Goal: Task Accomplishment & Management: Manage account settings

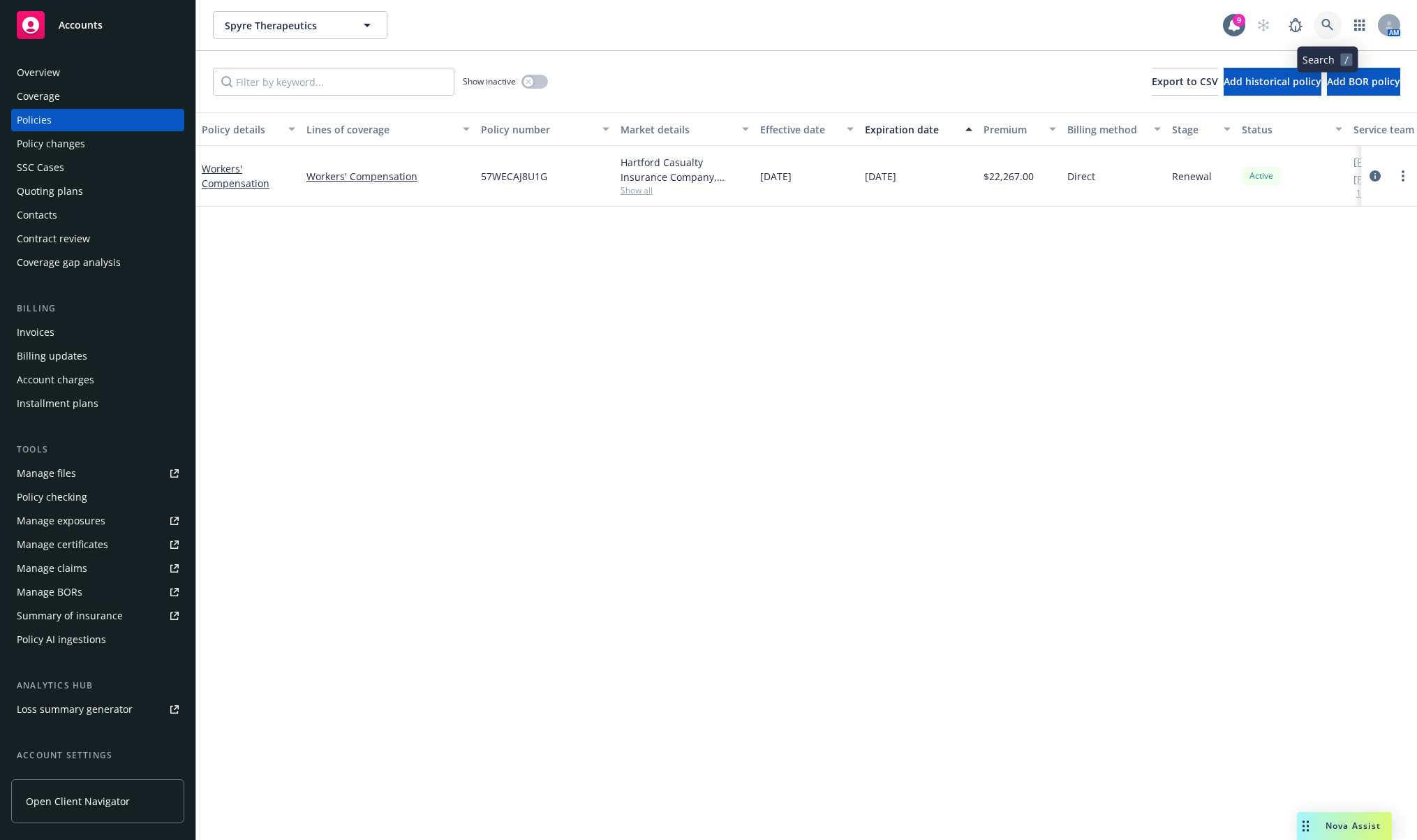
click at [1325, 28] on icon at bounding box center [1327, 24] width 13 height 13
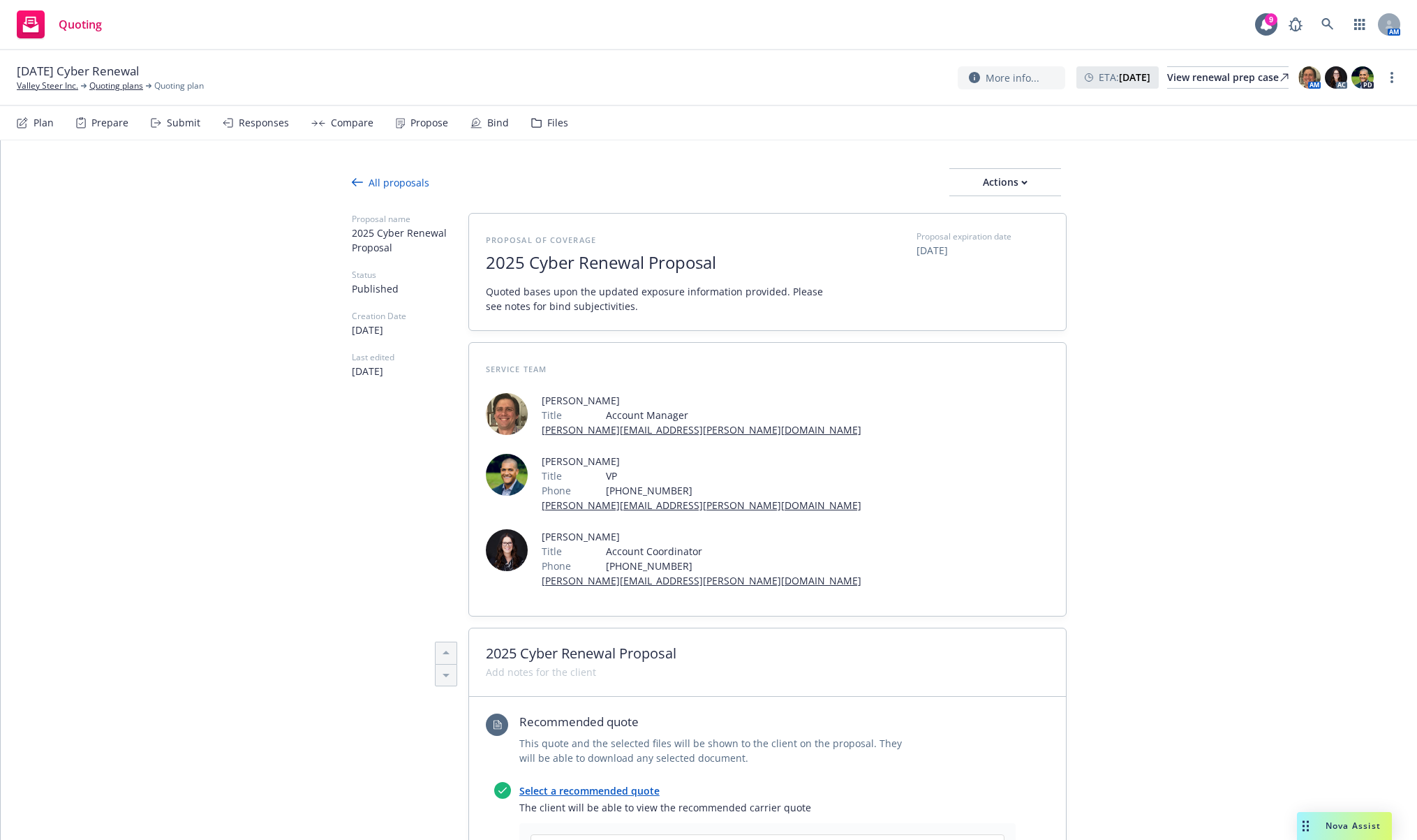
click at [1328, 26] on icon at bounding box center [1327, 24] width 12 height 12
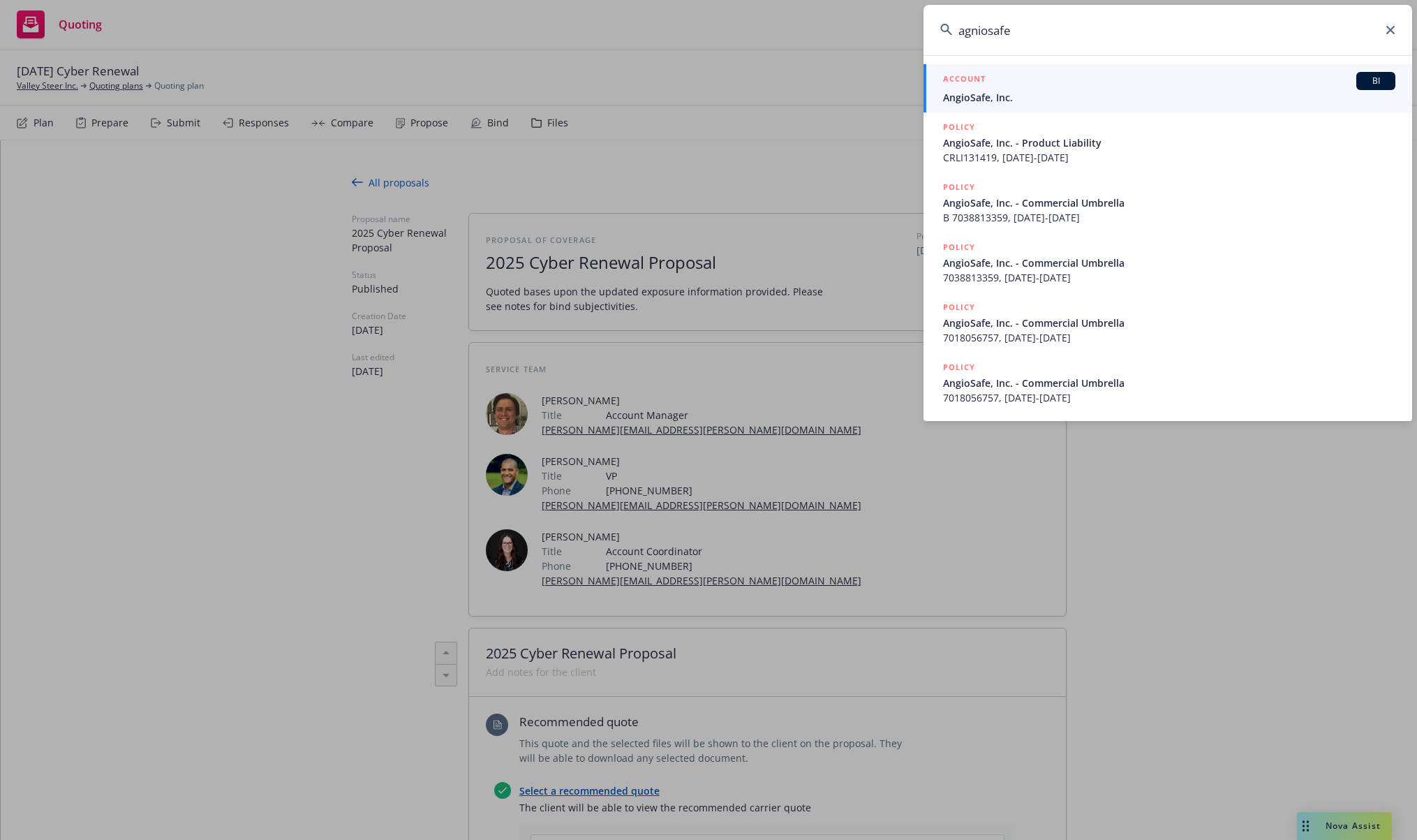
drag, startPoint x: 1258, startPoint y: 39, endPoint x: 812, endPoint y: 53, distance: 446.2
click at [812, 53] on div "agniosafe ACCOUNT BI AngioSafe, Inc. POLICY AngioSafe, Inc. - Product Liability…" at bounding box center [708, 420] width 1417 height 840
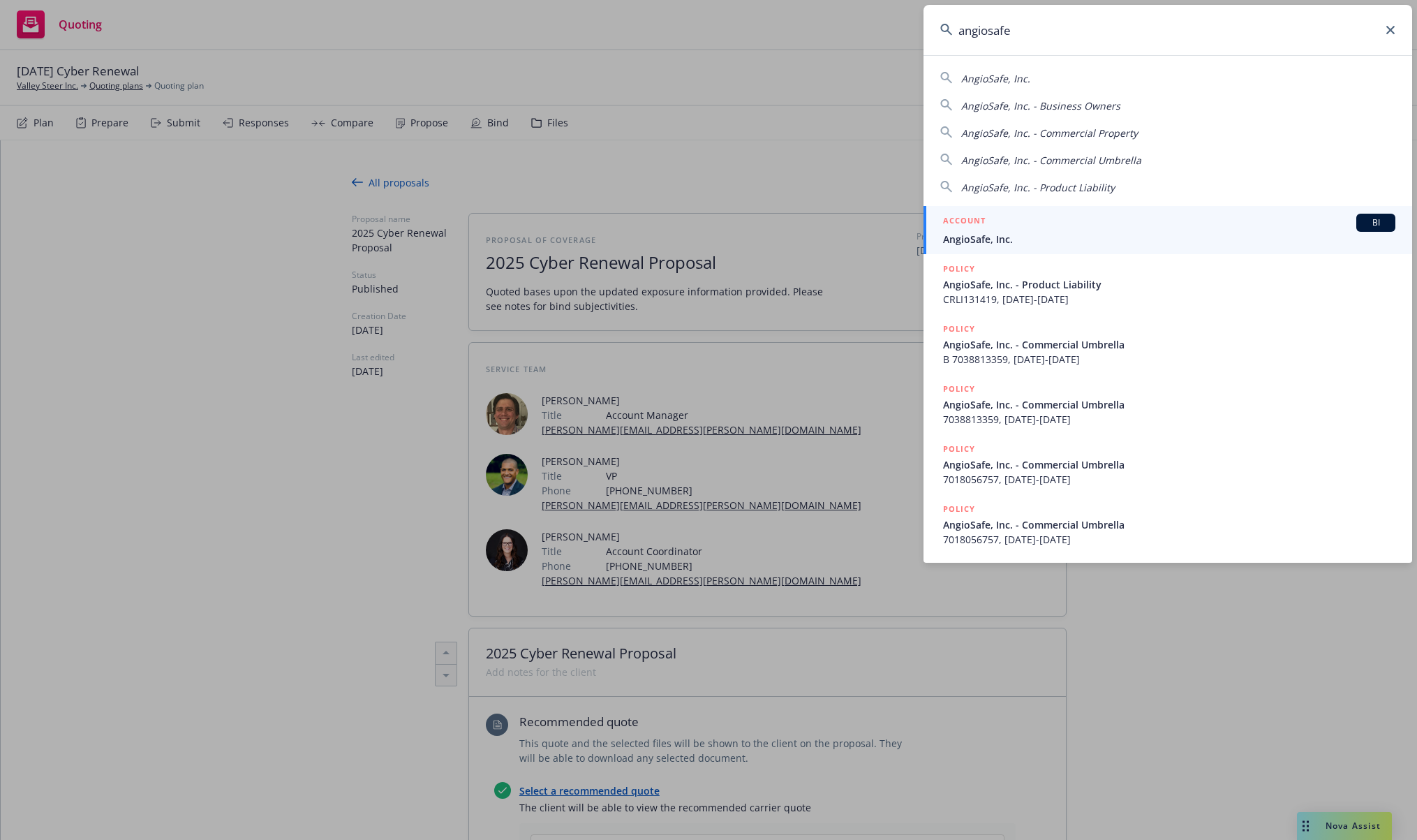
type input "angiosafe"
click at [1071, 228] on div "ACCOUNT BI" at bounding box center [1170, 222] width 453 height 18
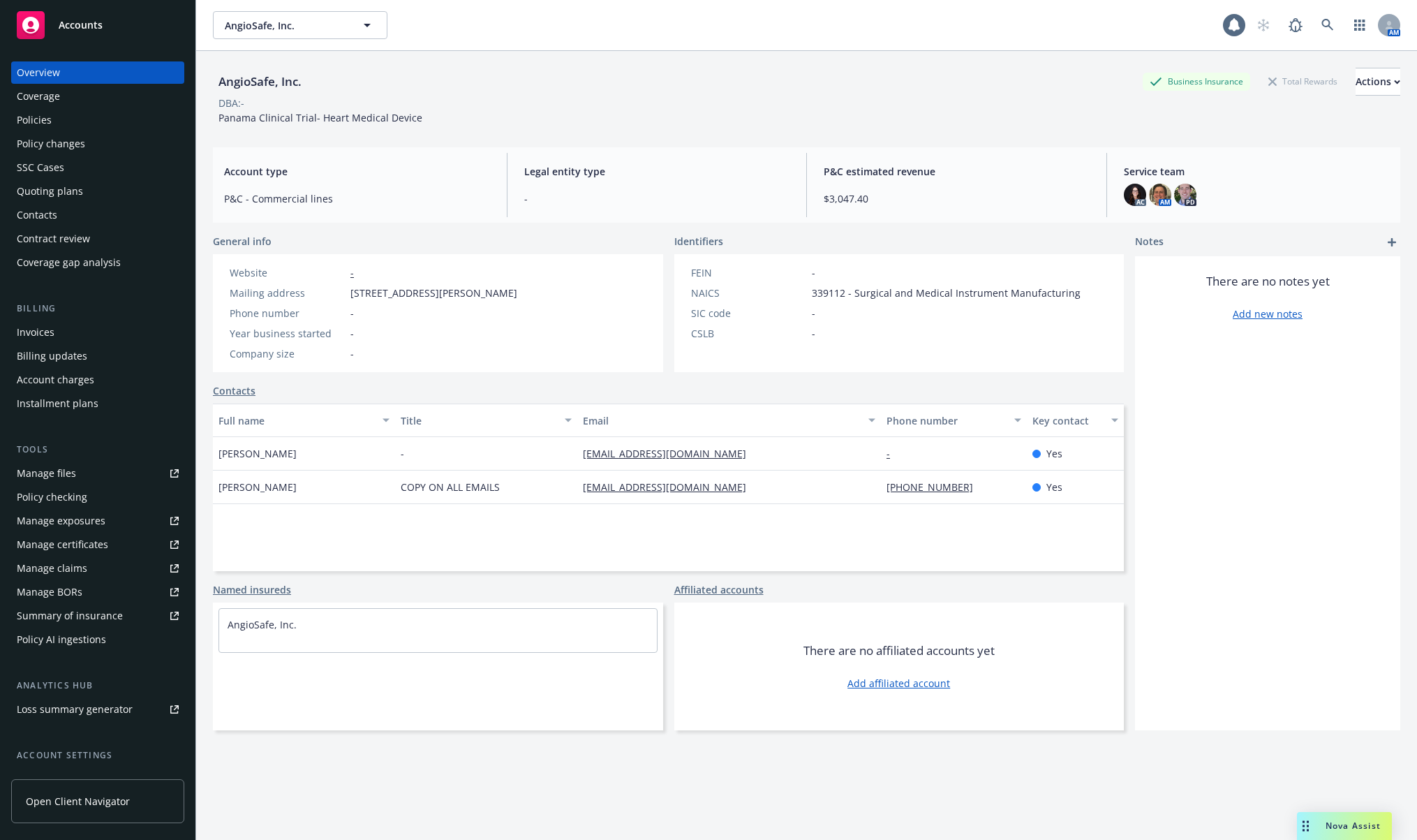
click at [123, 109] on div "Policies" at bounding box center [98, 120] width 162 height 22
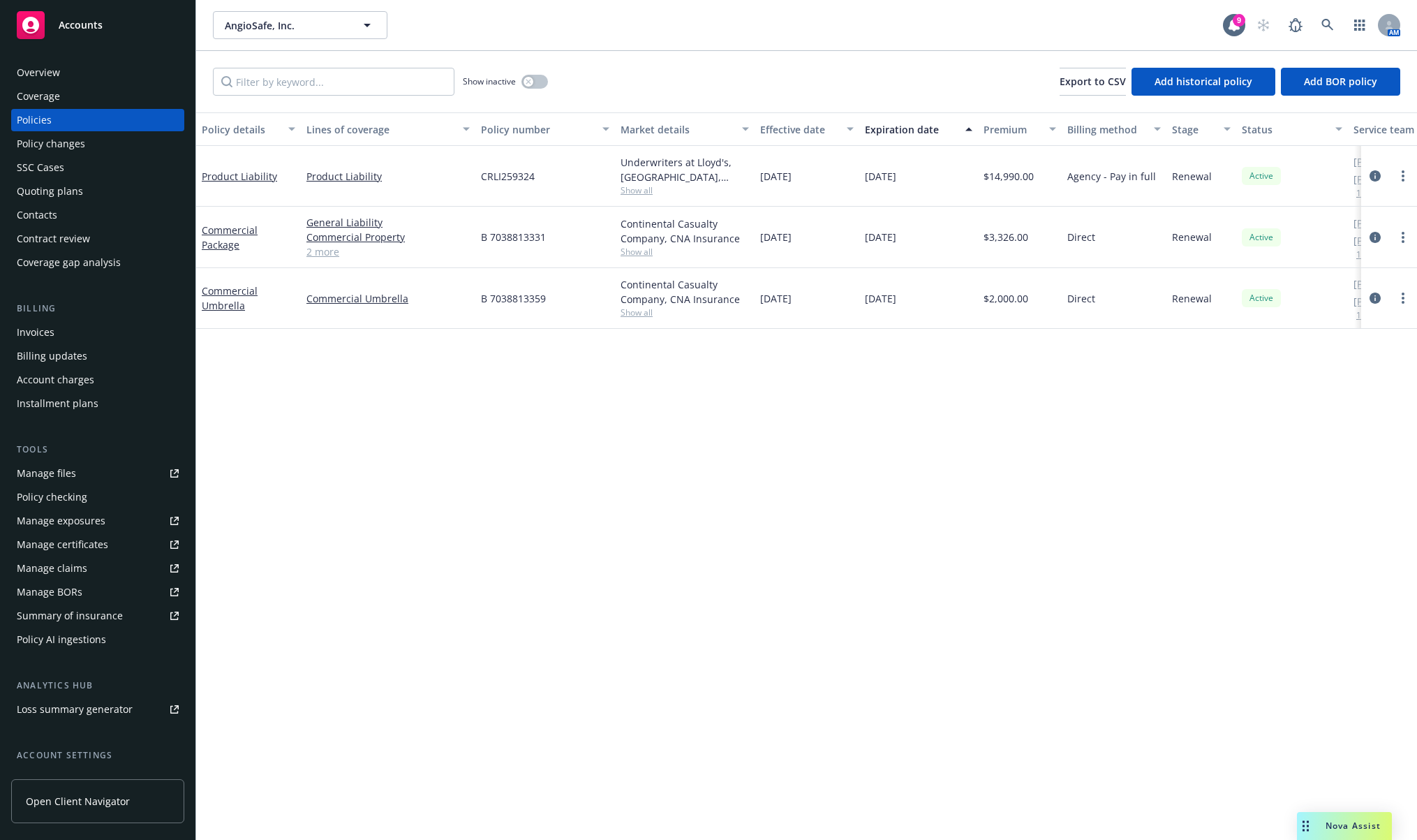
click at [113, 219] on div "Contacts" at bounding box center [98, 214] width 162 height 22
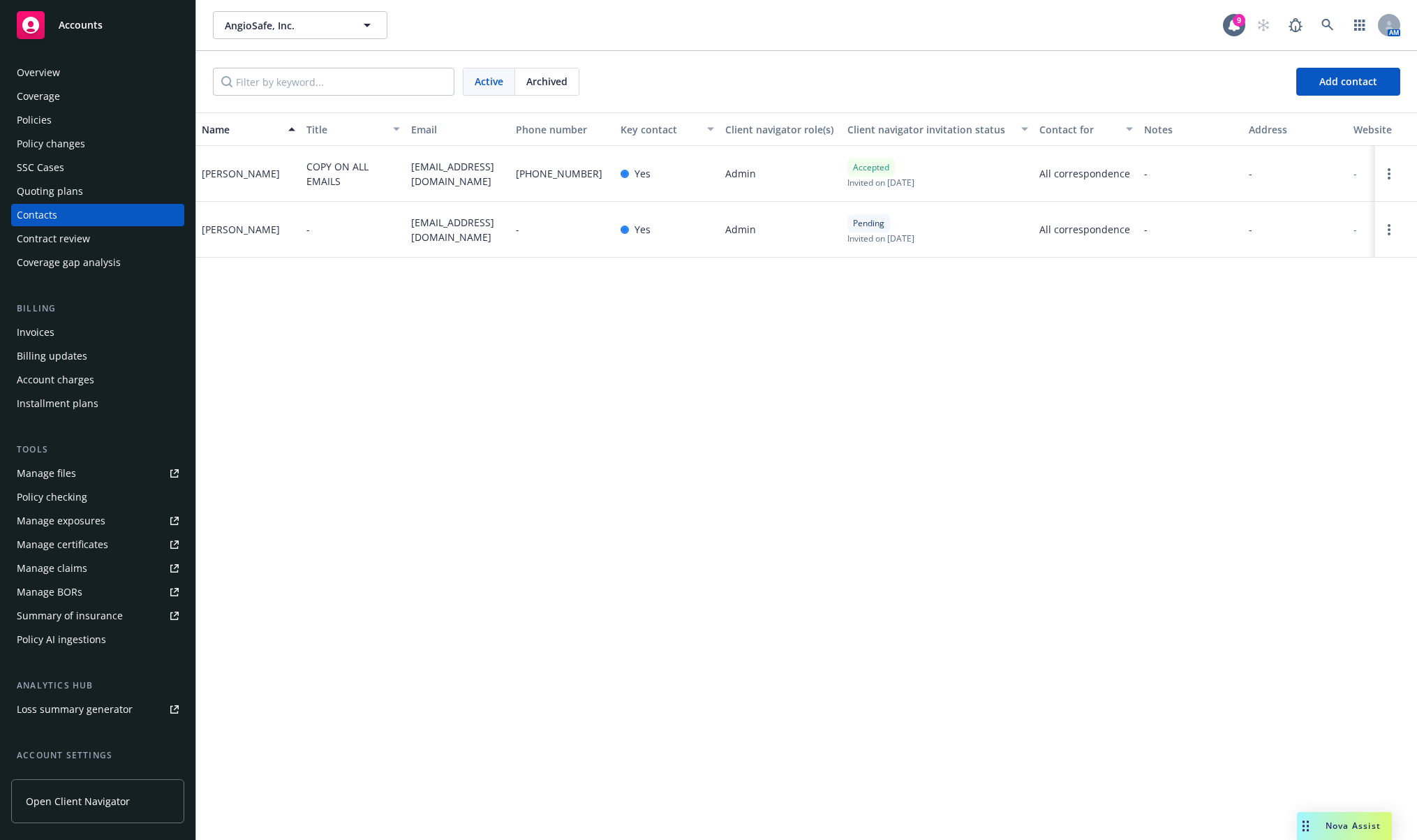
click at [135, 115] on div "Policies" at bounding box center [98, 120] width 162 height 22
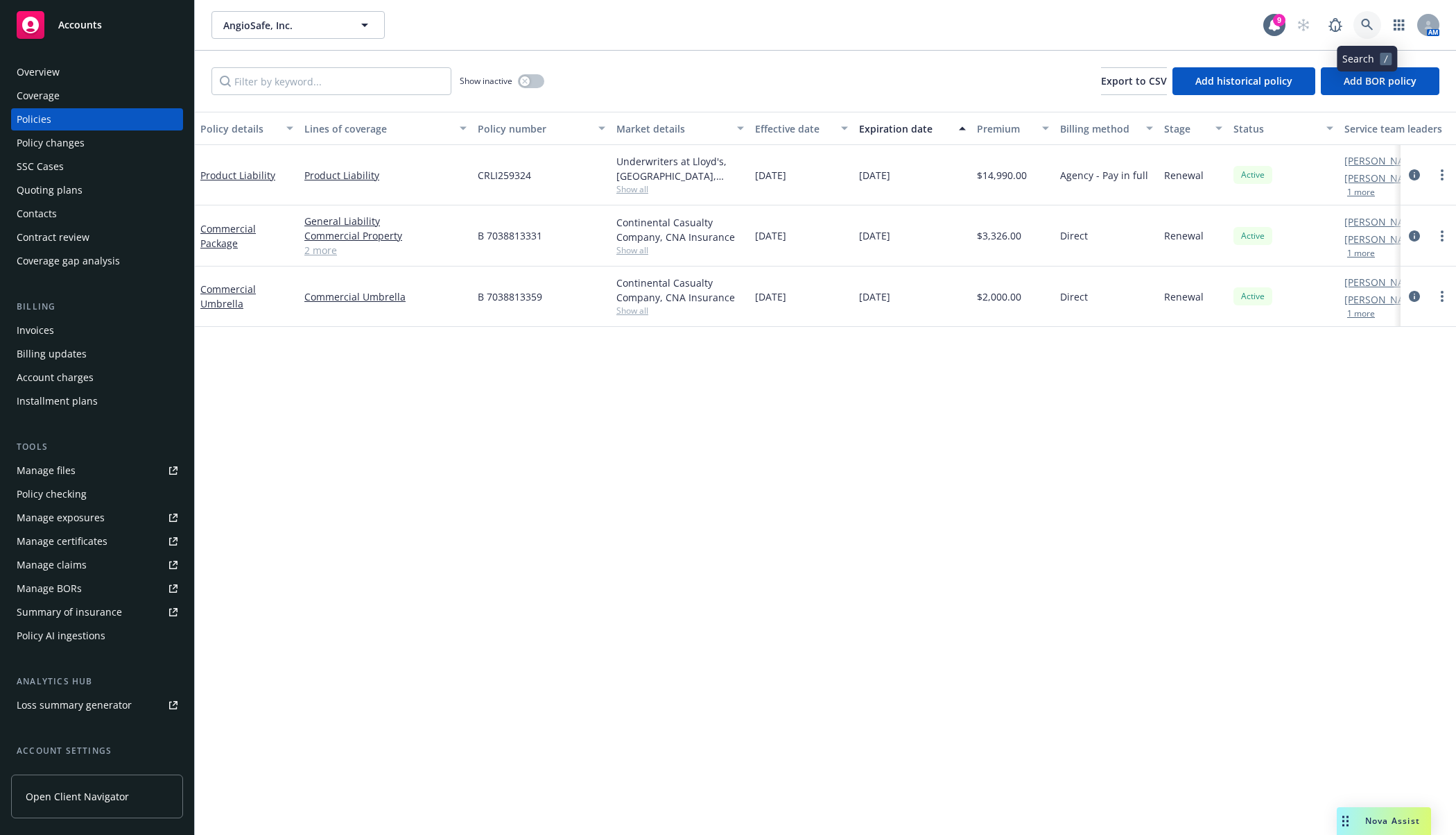
click at [1368, 21] on icon at bounding box center [1367, 24] width 13 height 13
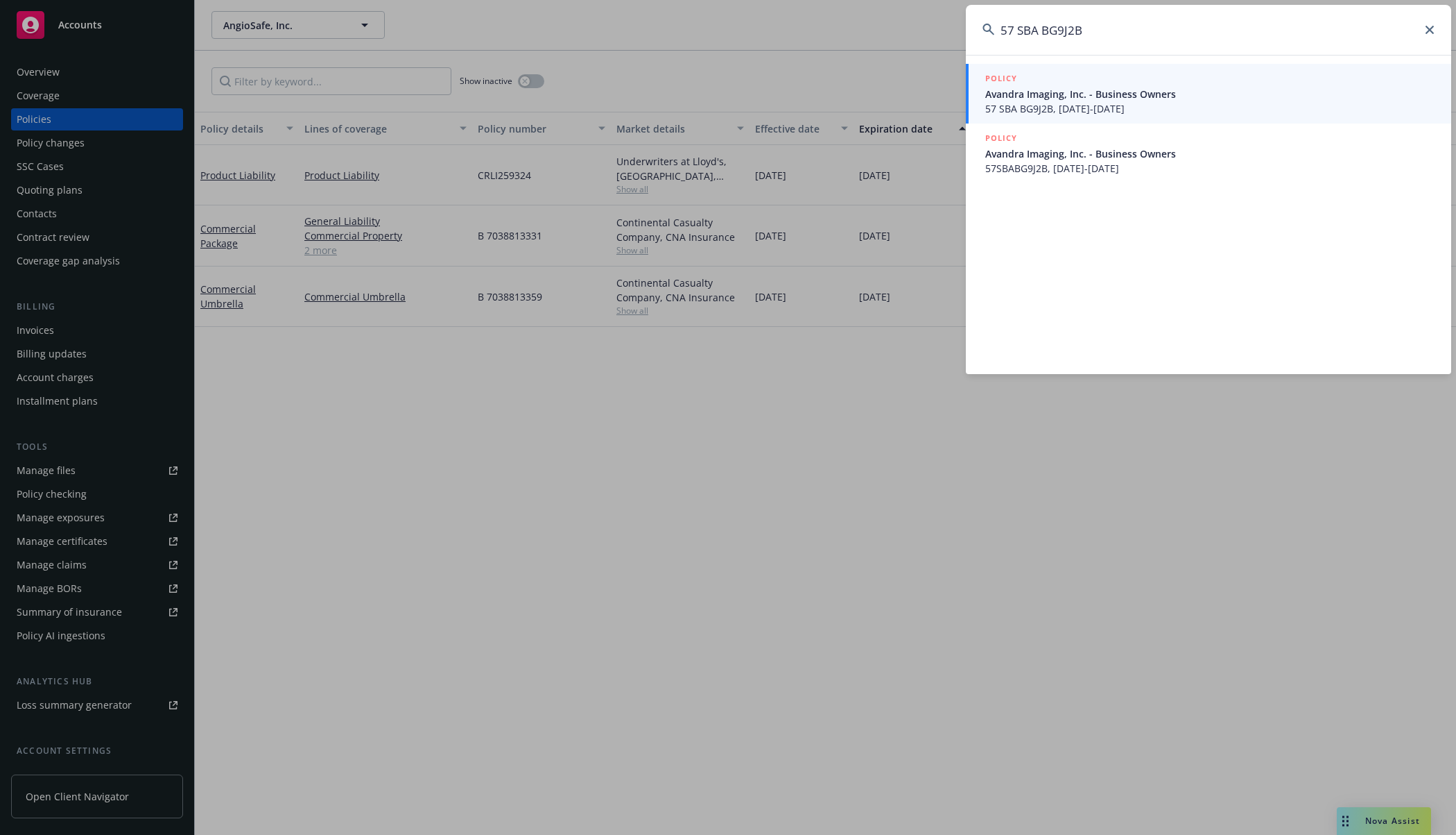
type input "57 SBA BG9J2B"
click at [1056, 110] on span "57 SBA BG9J2B, 07/01/2025-07/01/2026" at bounding box center [1210, 108] width 450 height 14
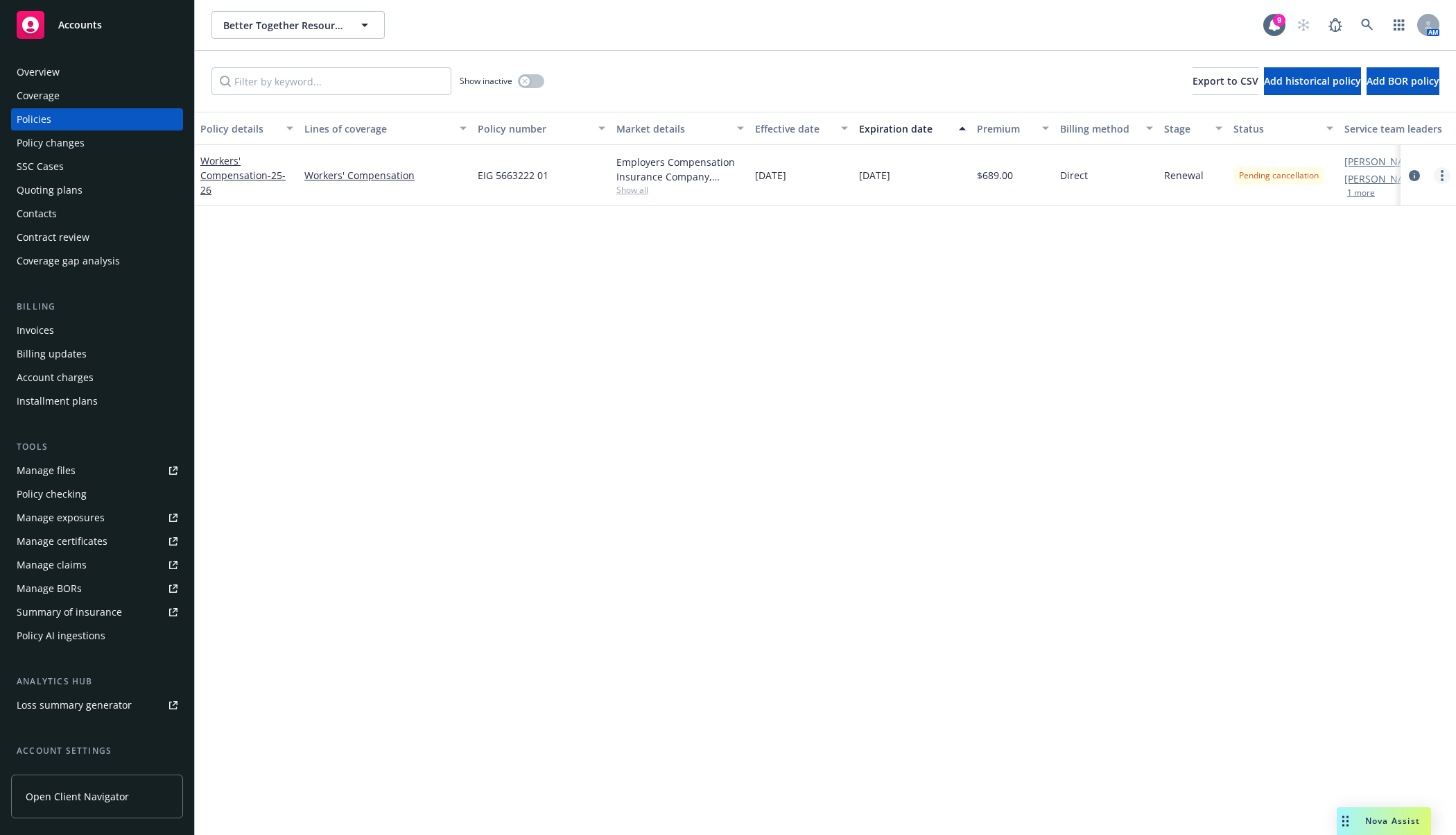
click at [1332, 179] on link "more" at bounding box center [1443, 175] width 17 height 17
click at [1332, 175] on icon "circleInformation" at bounding box center [1414, 175] width 11 height 11
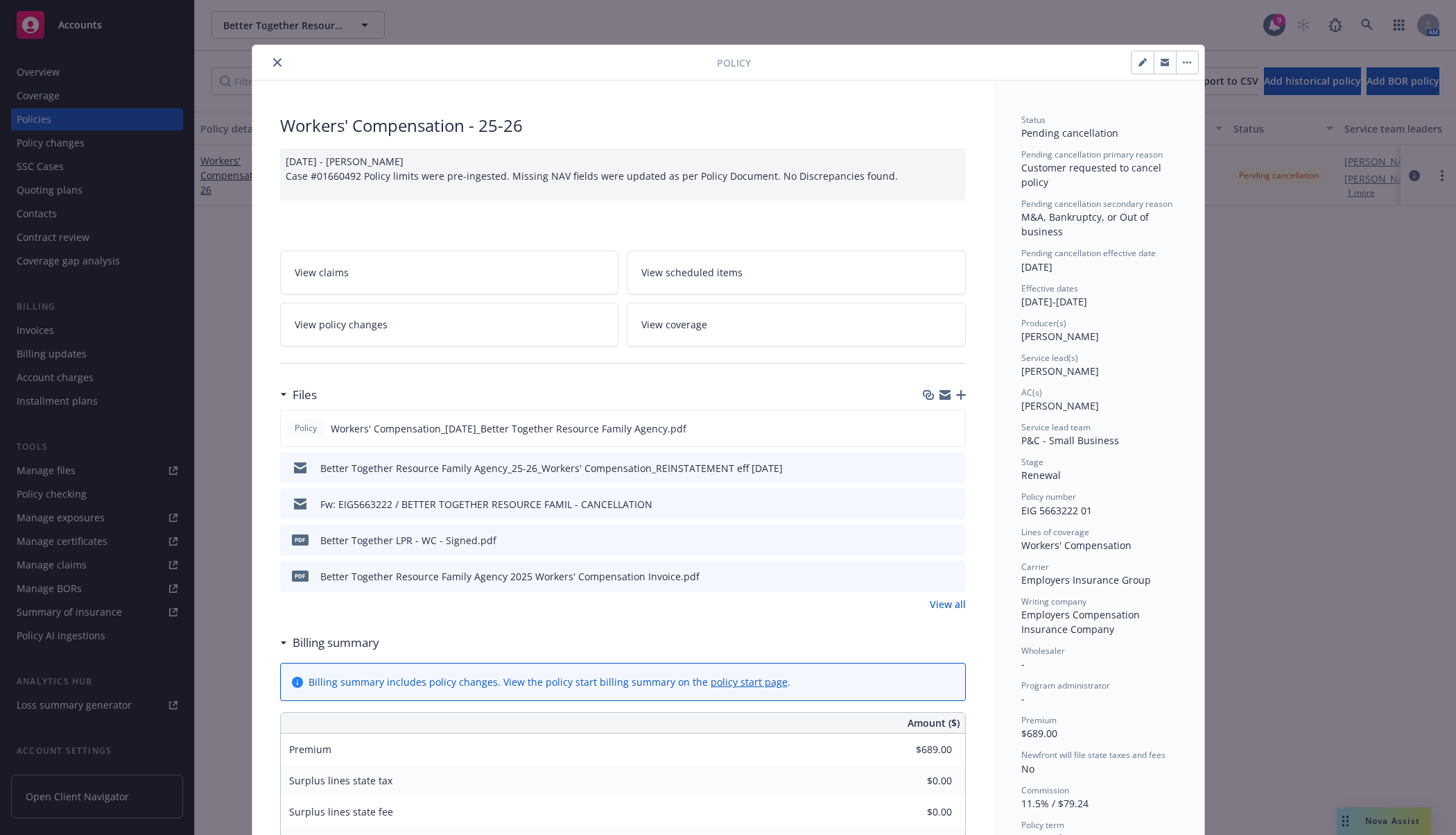
click at [273, 65] on icon "close" at bounding box center [278, 62] width 8 height 8
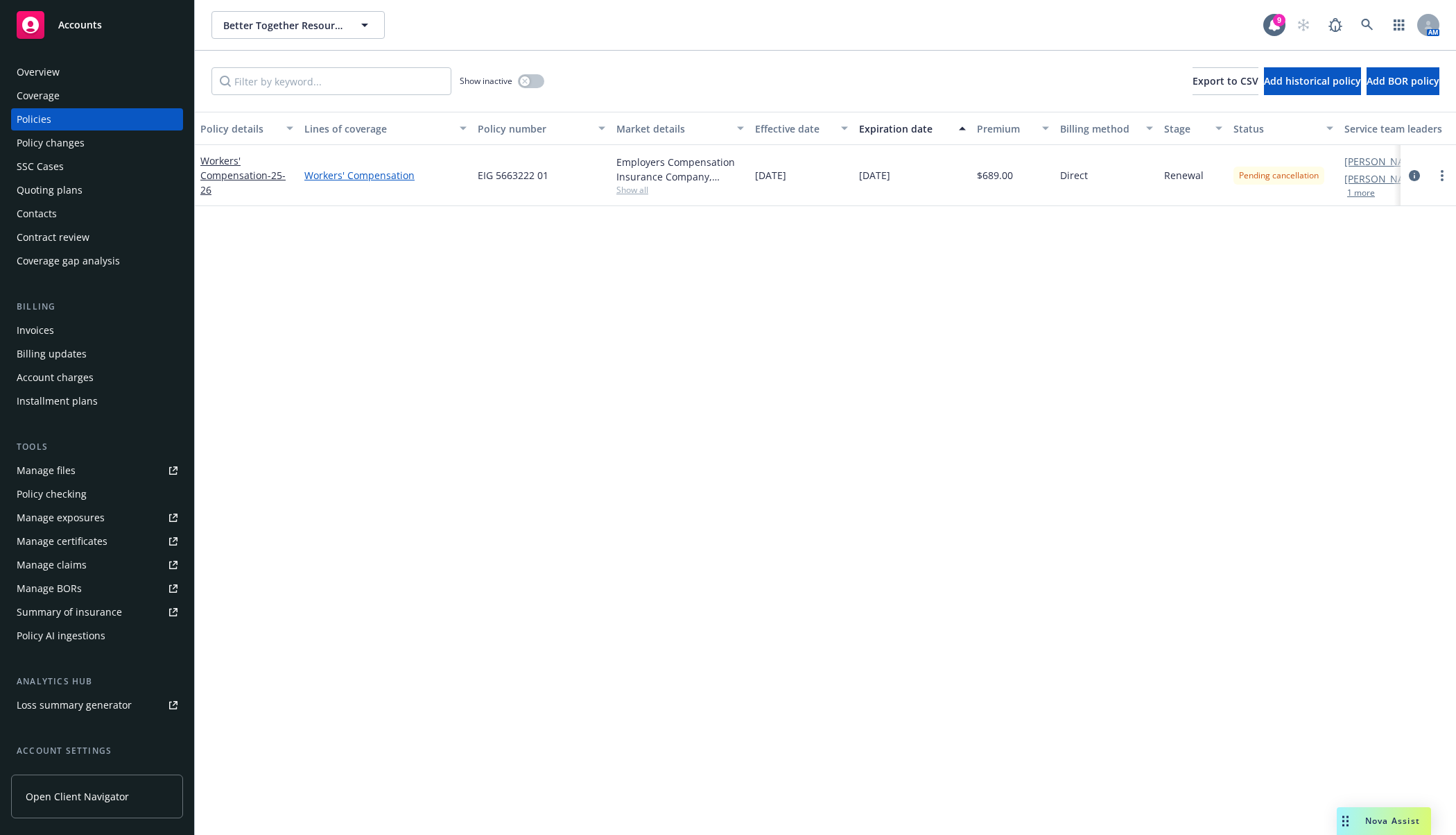
click at [323, 175] on link "Workers' Compensation" at bounding box center [385, 175] width 162 height 14
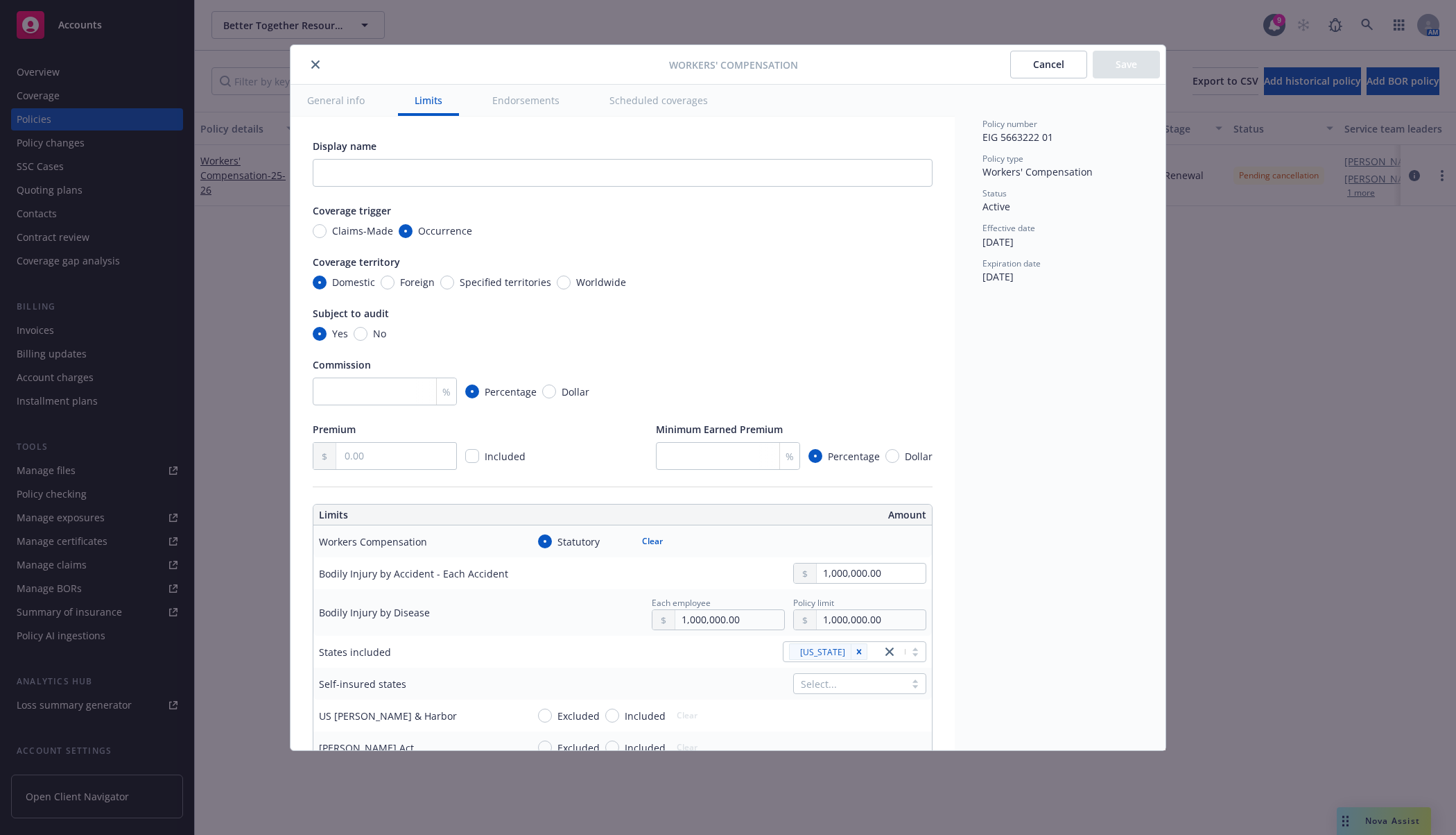
click at [309, 64] on button "close" at bounding box center [315, 65] width 17 height 17
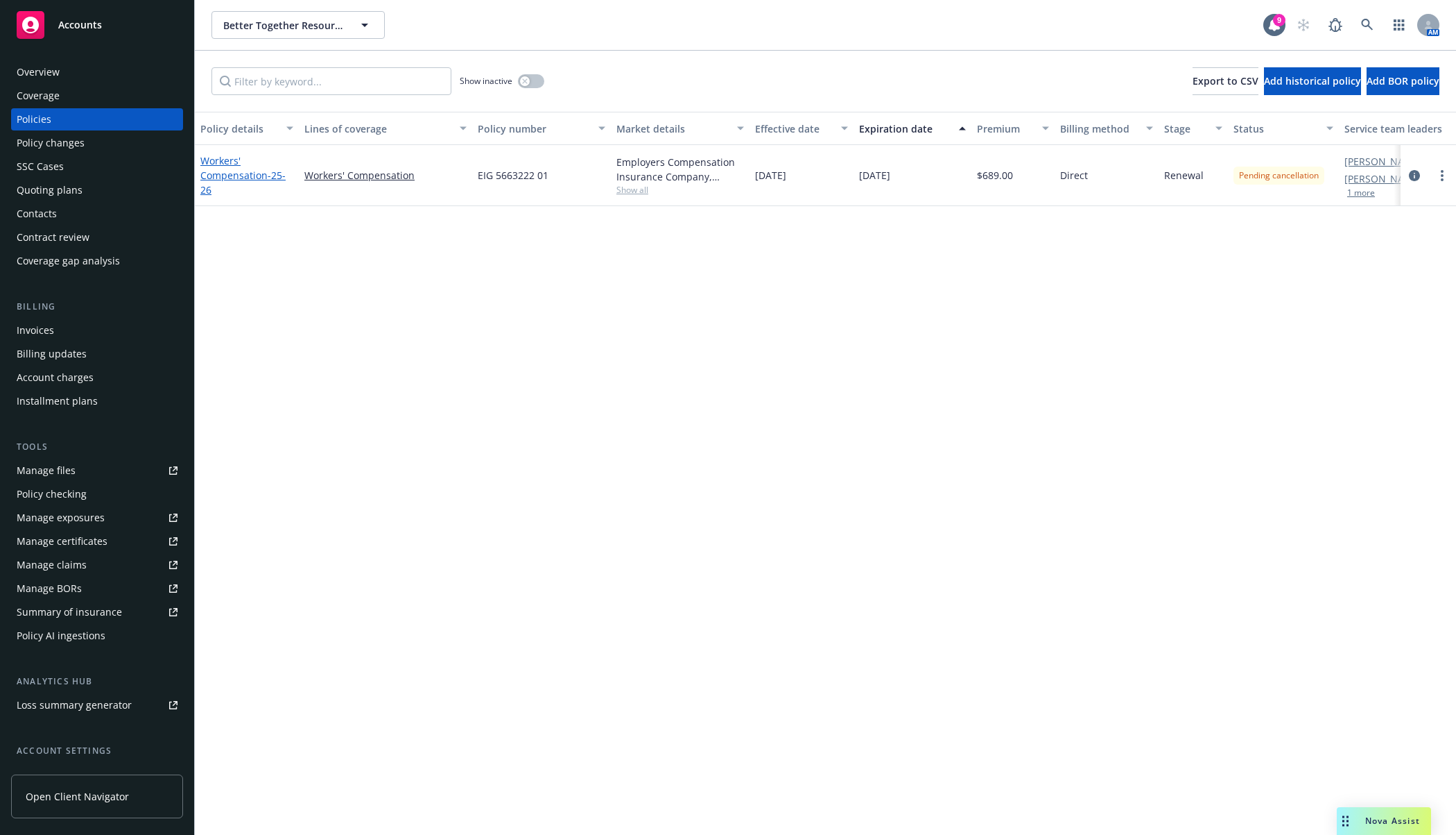
click at [238, 173] on link "Workers' Compensation - 25-26" at bounding box center [243, 175] width 86 height 42
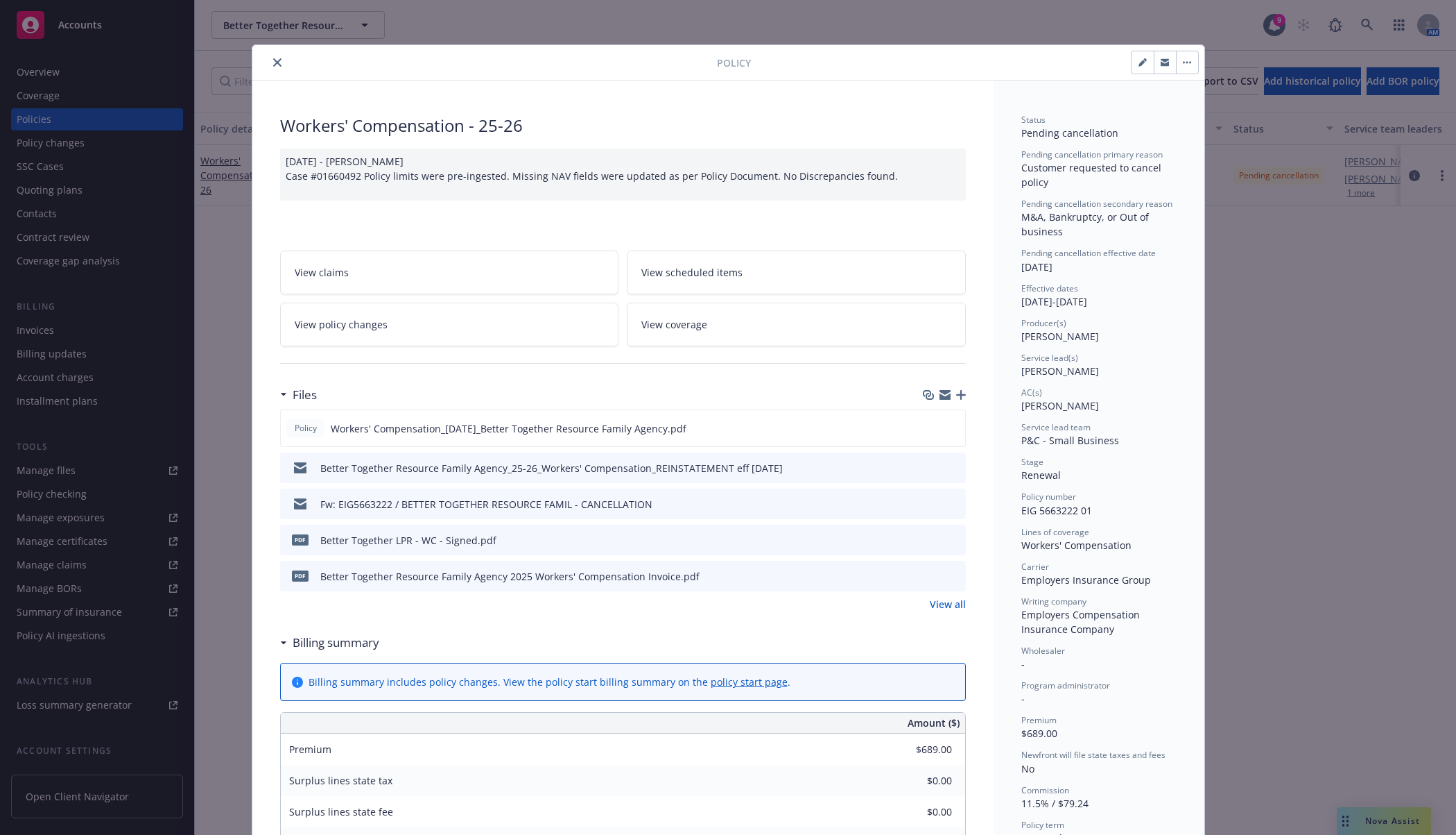
scroll to position [42, 0]
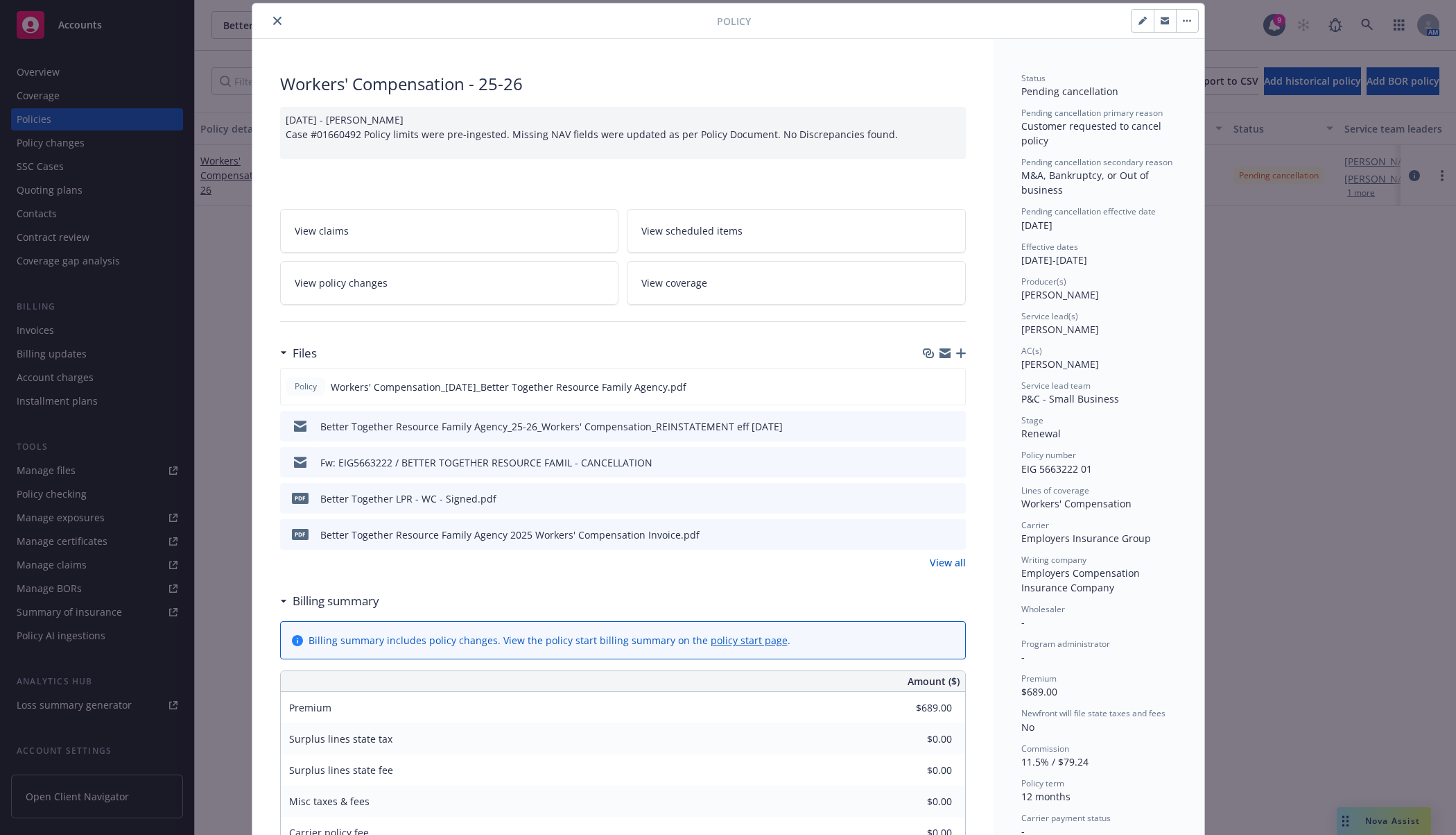
click at [717, 271] on link "View coverage" at bounding box center [796, 283] width 339 height 44
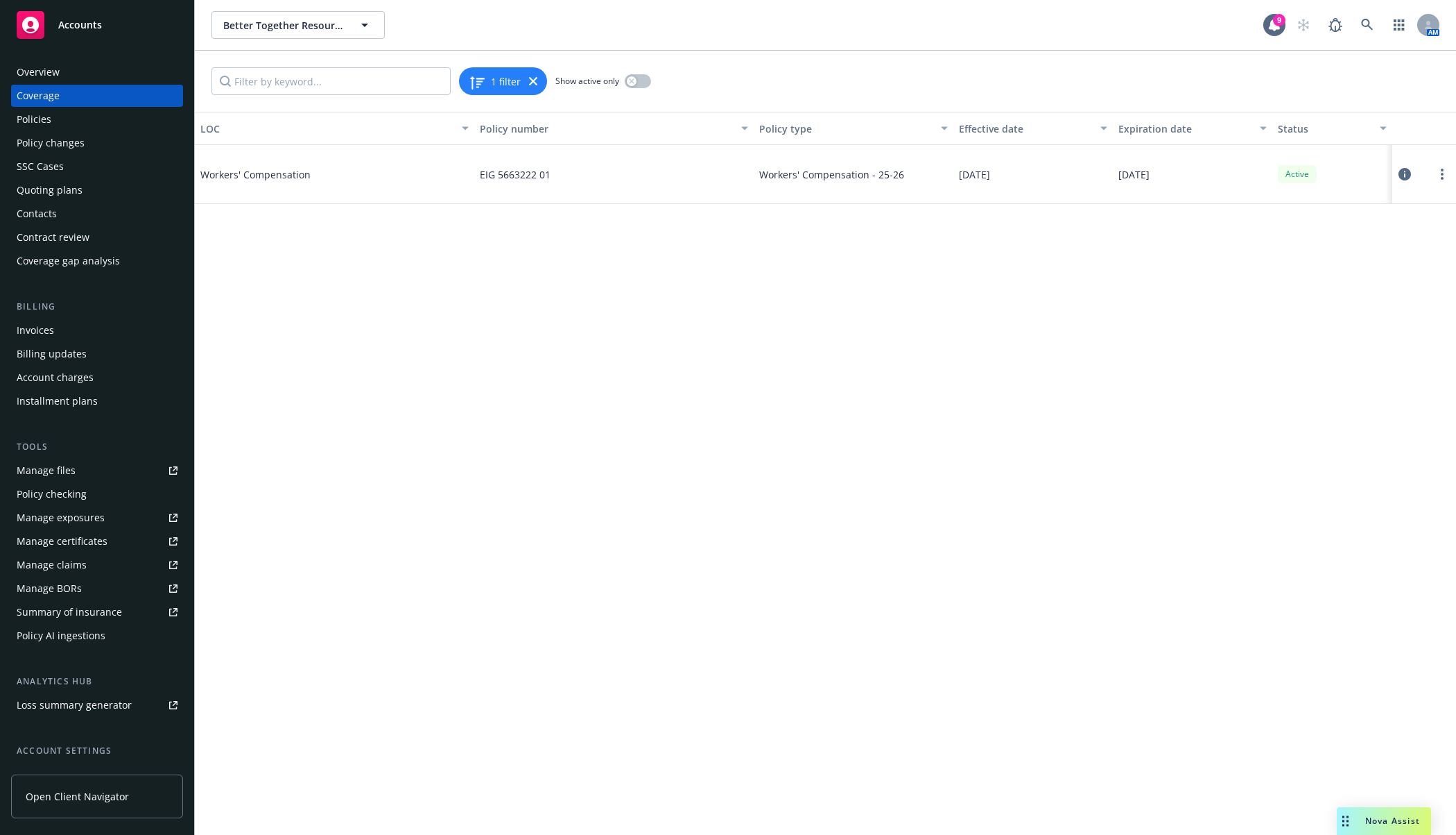
click at [55, 98] on div "Coverage" at bounding box center [38, 96] width 43 height 22
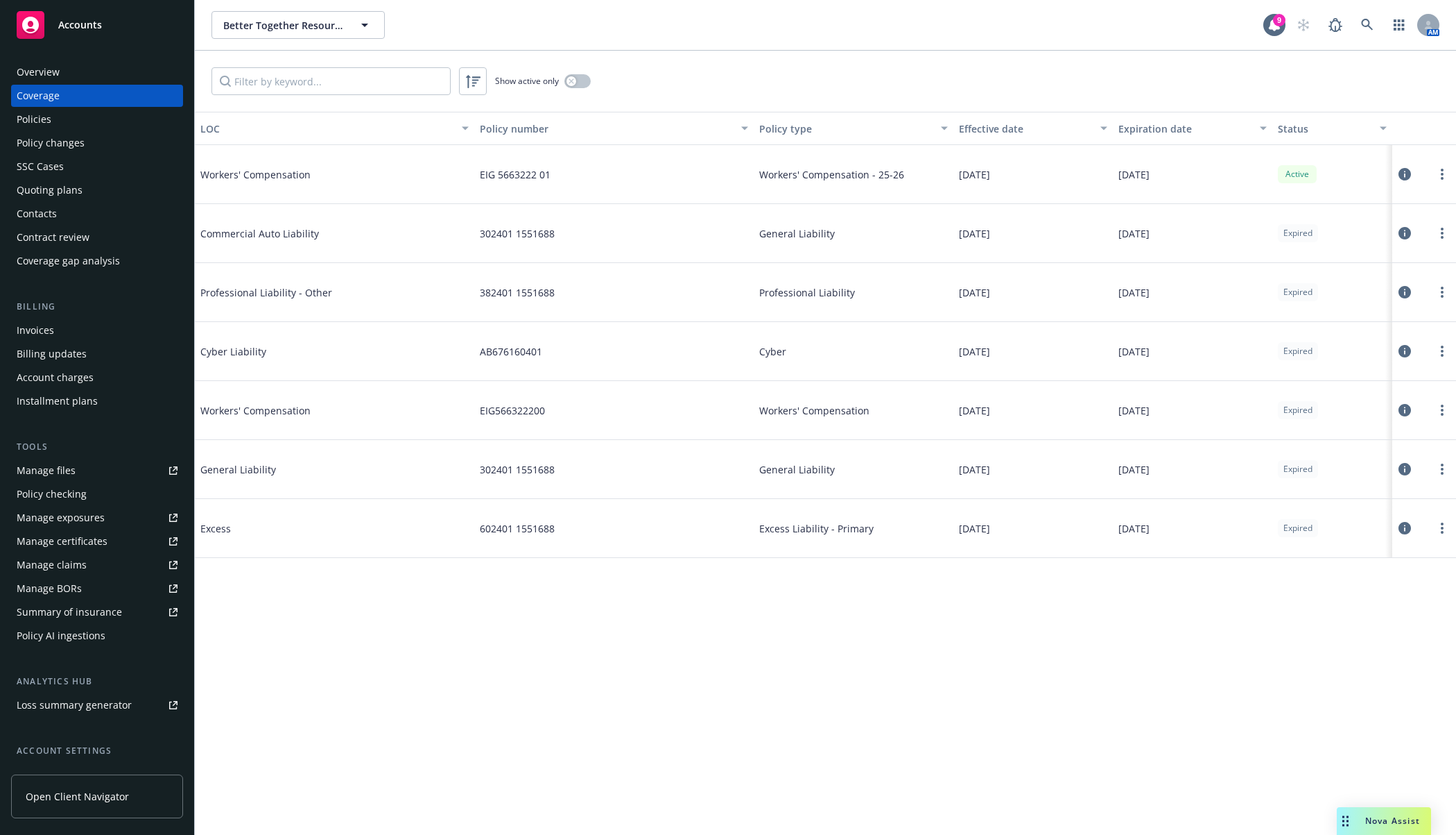
click at [65, 121] on div "Policies" at bounding box center [97, 119] width 161 height 22
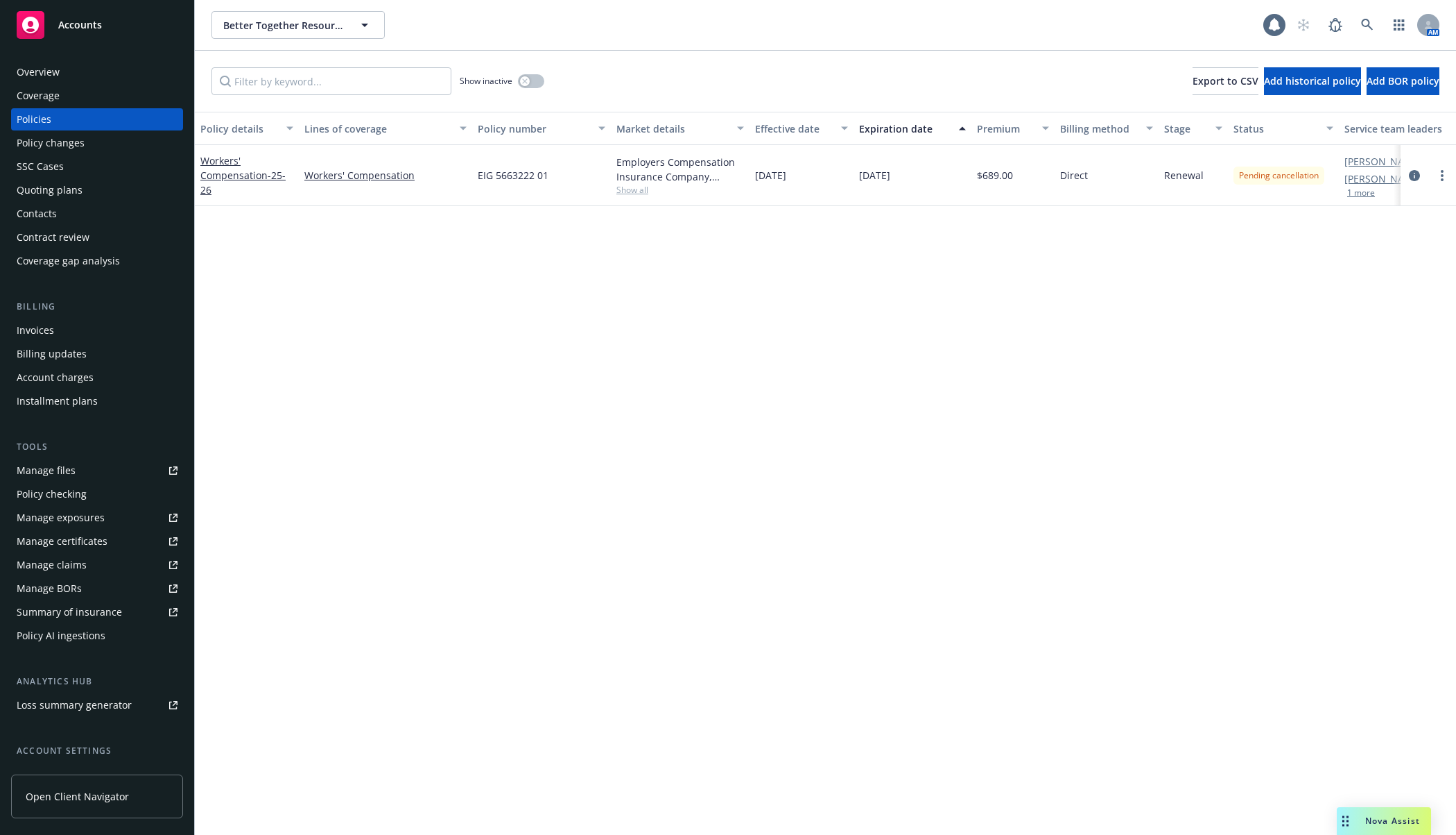
click at [74, 142] on div "Policy changes" at bounding box center [50, 143] width 68 height 22
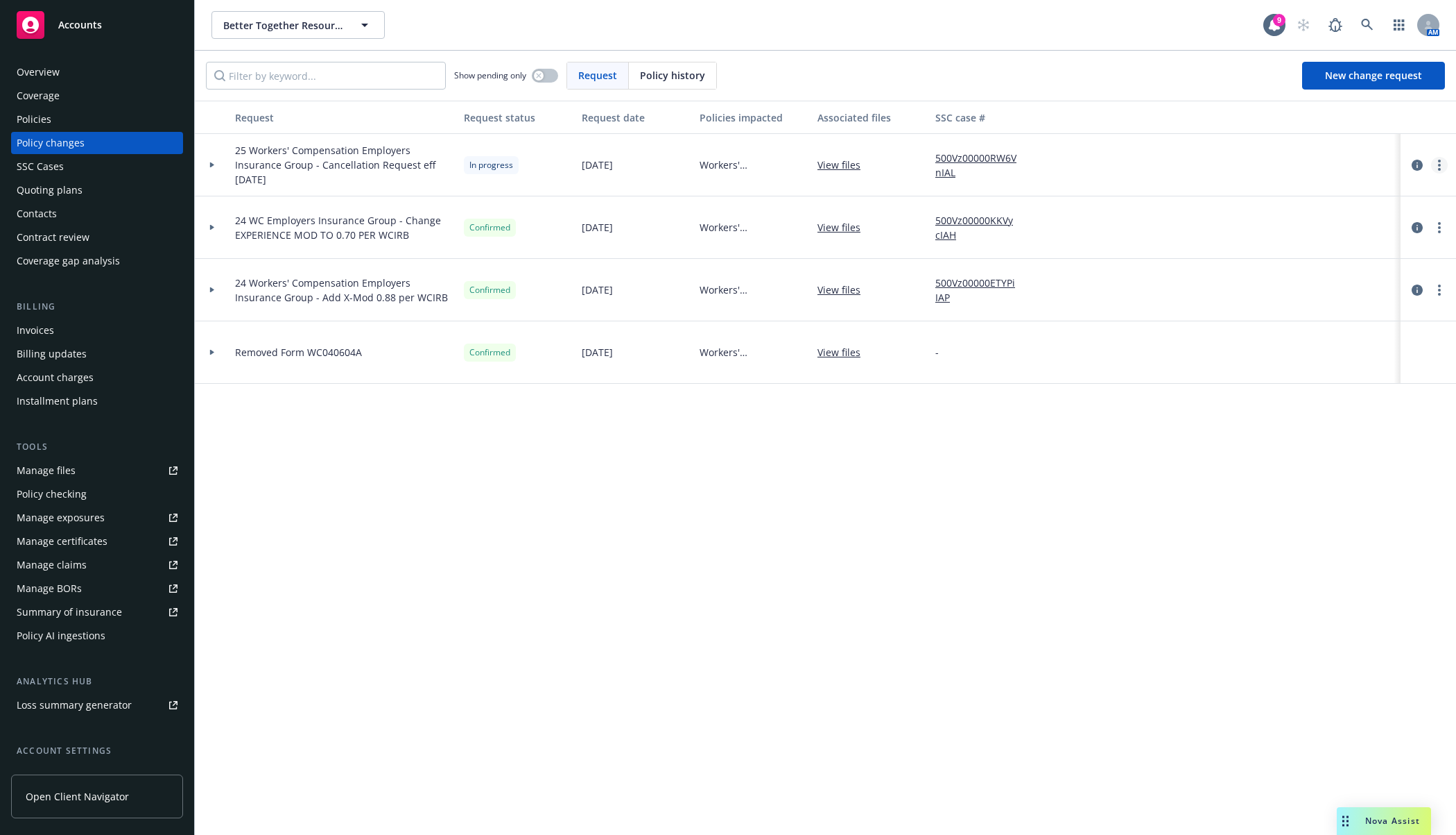
click at [1332, 165] on link "more" at bounding box center [1440, 165] width 17 height 17
click at [1323, 267] on link "Resume workflow" at bounding box center [1329, 276] width 238 height 28
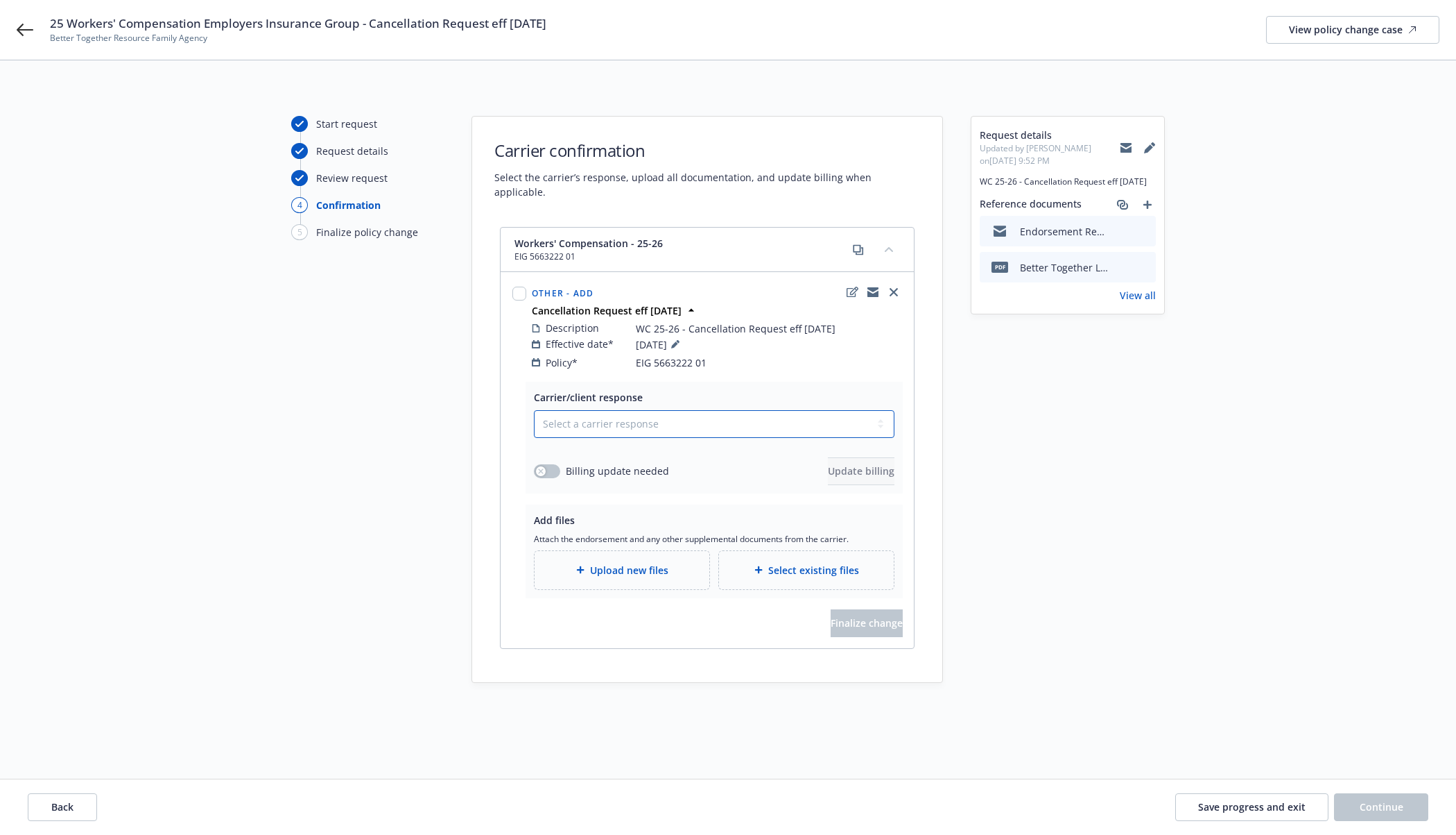
click at [720, 410] on select "Select a carrier response Accepted Accepted with revision No endorsement needed…" at bounding box center [715, 424] width 361 height 28
select select "ACCEPTED"
click at [534, 410] on select "Select a carrier response Accepted Accepted with revision No endorsement needed…" at bounding box center [715, 424] width 361 height 28
click at [536, 464] on button "button" at bounding box center [547, 471] width 26 height 14
click at [779, 460] on div "Billing update needed Update billing" at bounding box center [715, 471] width 361 height 28
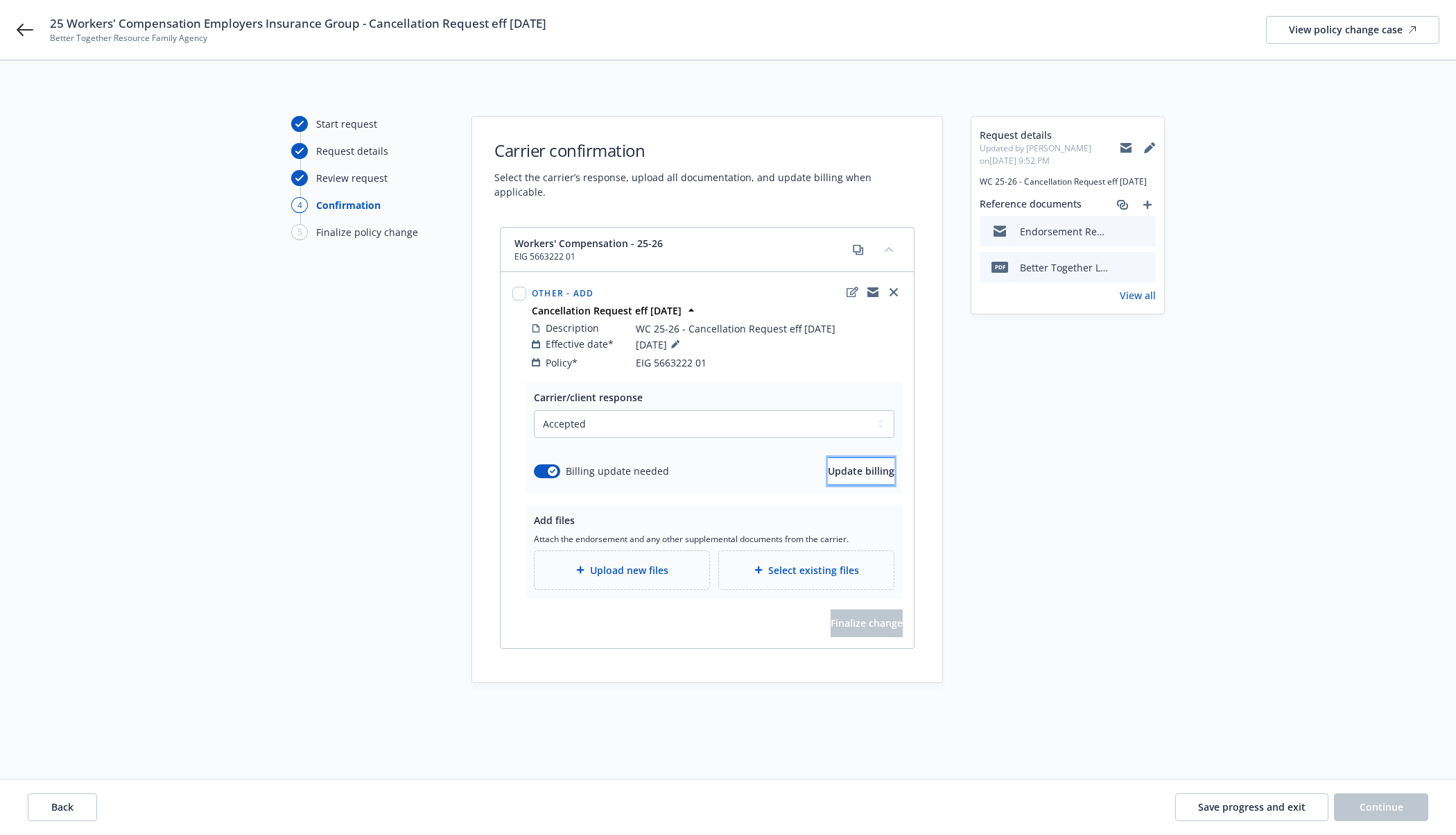
click at [828, 464] on span "Update billing" at bounding box center [861, 471] width 66 height 13
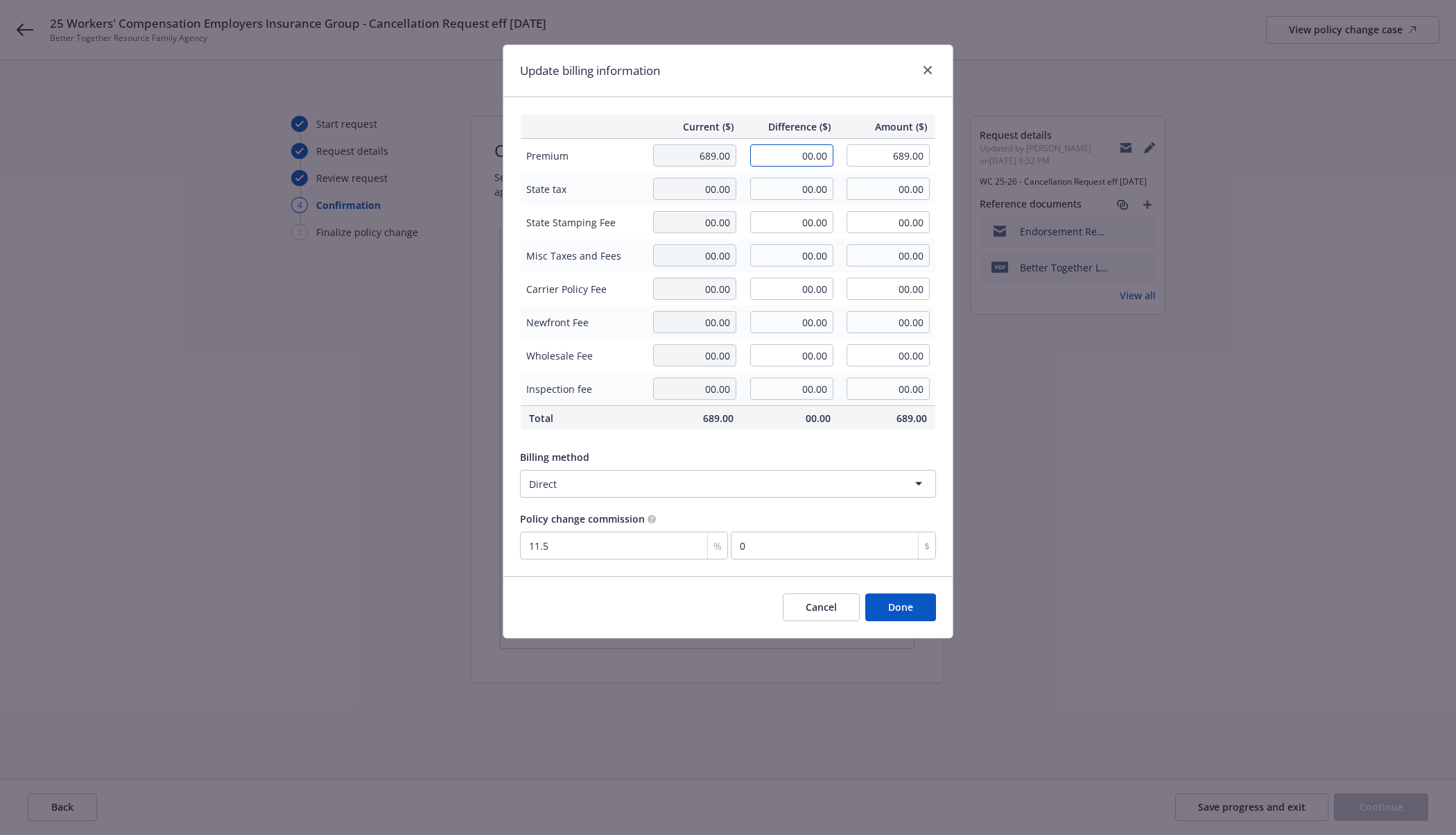
click at [776, 162] on input "00.00" at bounding box center [792, 155] width 83 height 22
type input "-689.00"
type input "00.00"
type input "-79.24"
click at [824, 87] on div "Update billing information" at bounding box center [728, 71] width 450 height 52
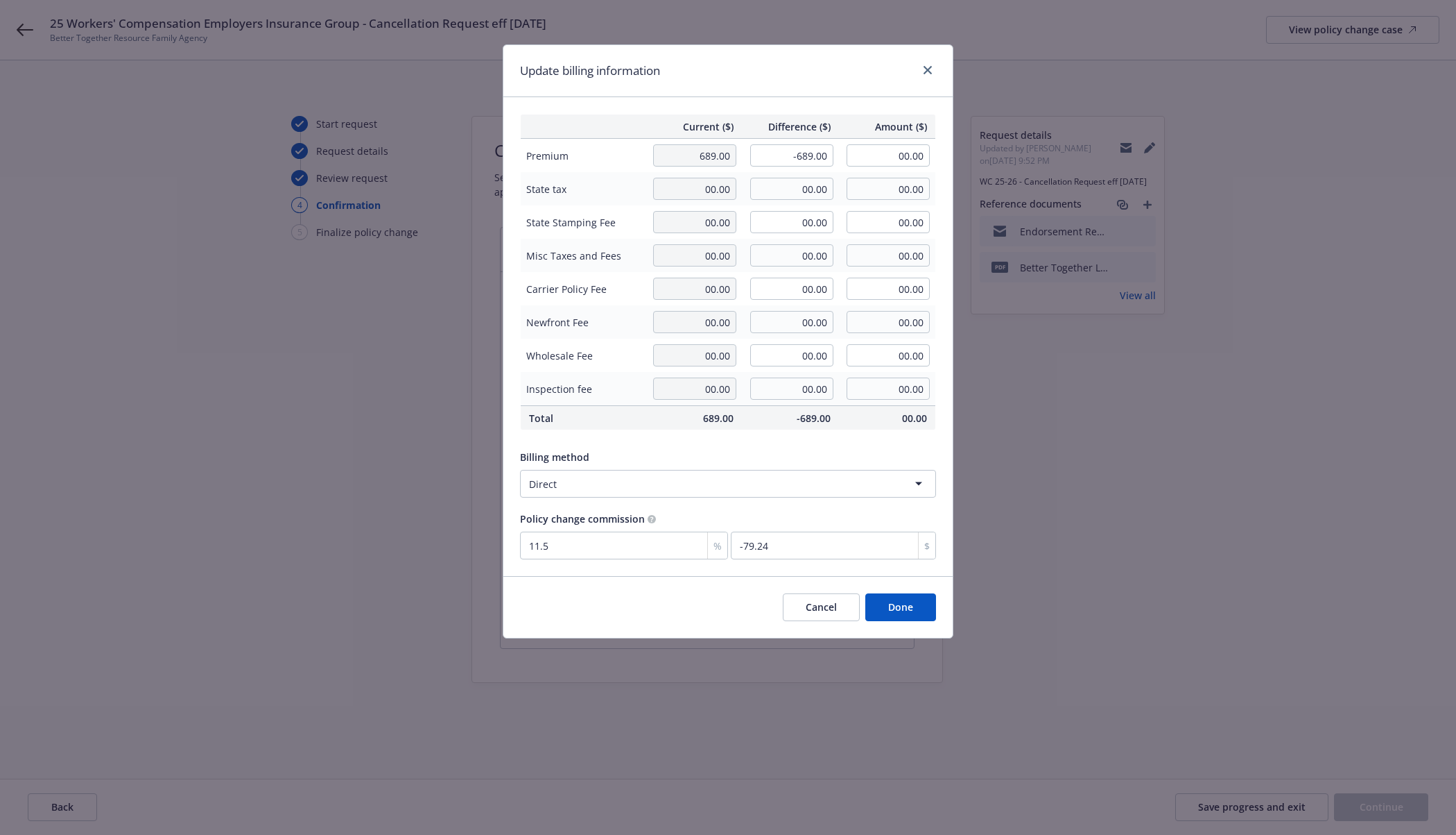
click at [878, 613] on button "Done" at bounding box center [901, 607] width 70 height 28
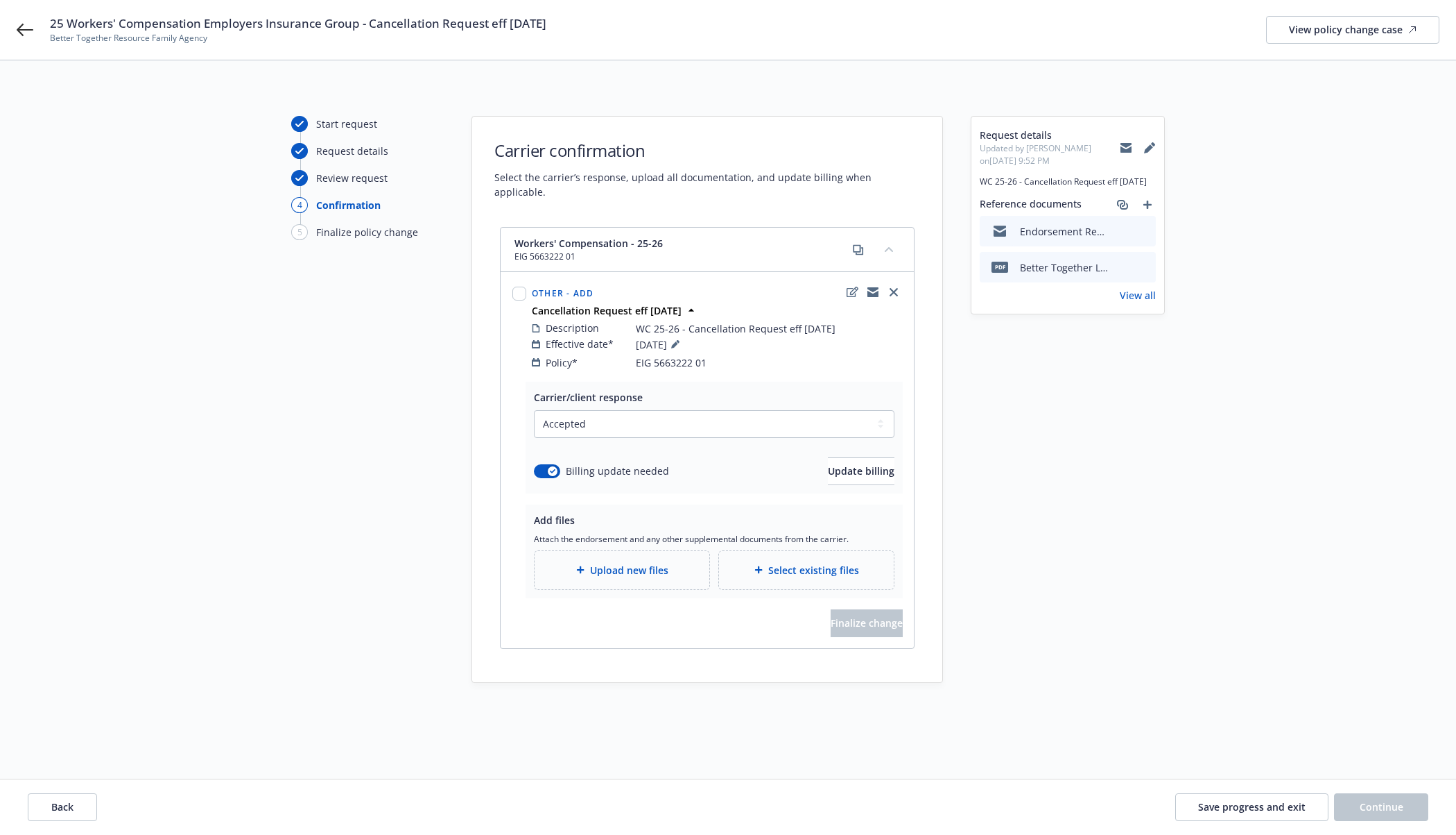
click at [669, 562] on div "Upload new files" at bounding box center [622, 570] width 153 height 16
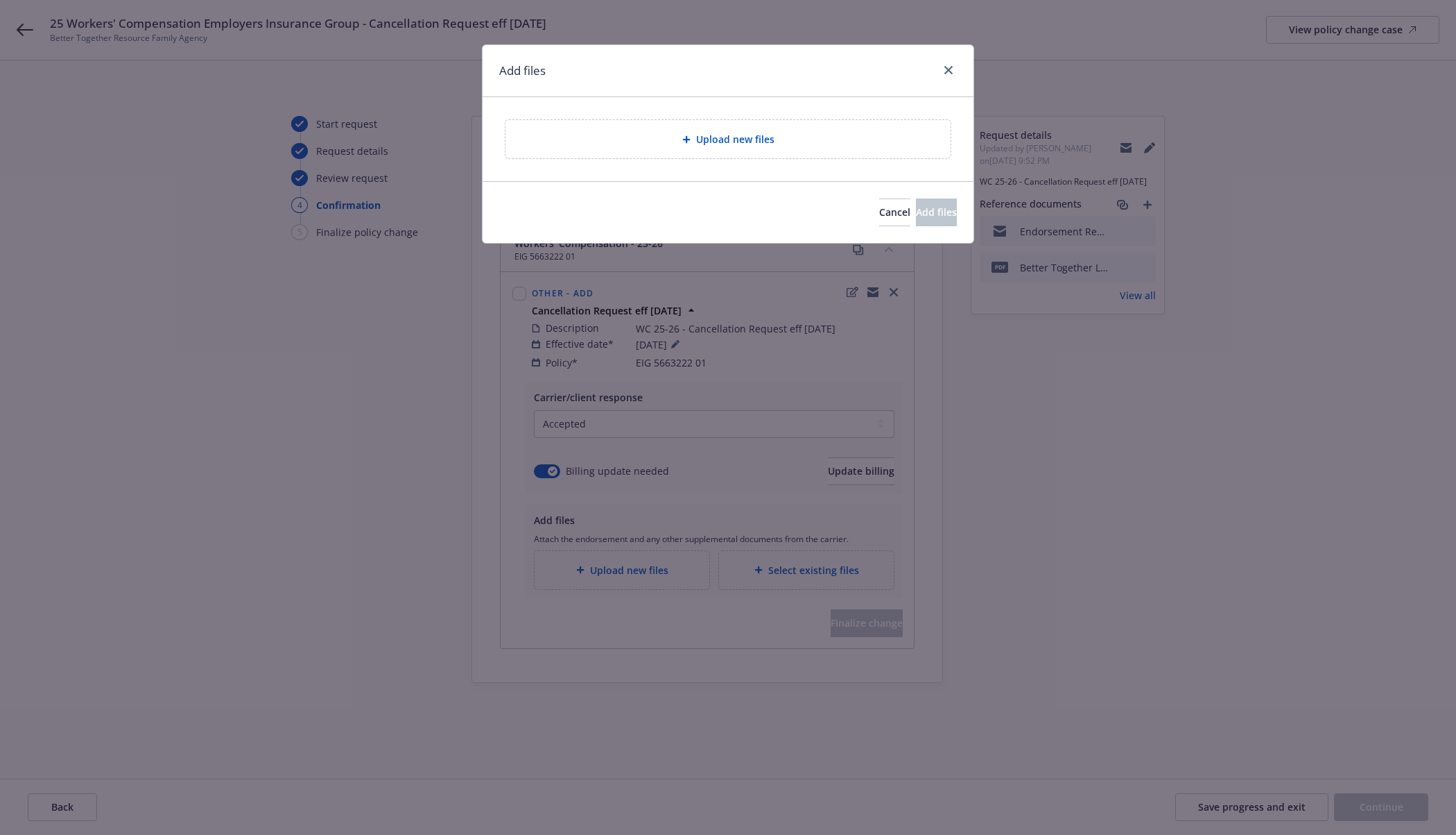
click at [617, 151] on div "Upload new files" at bounding box center [728, 138] width 445 height 38
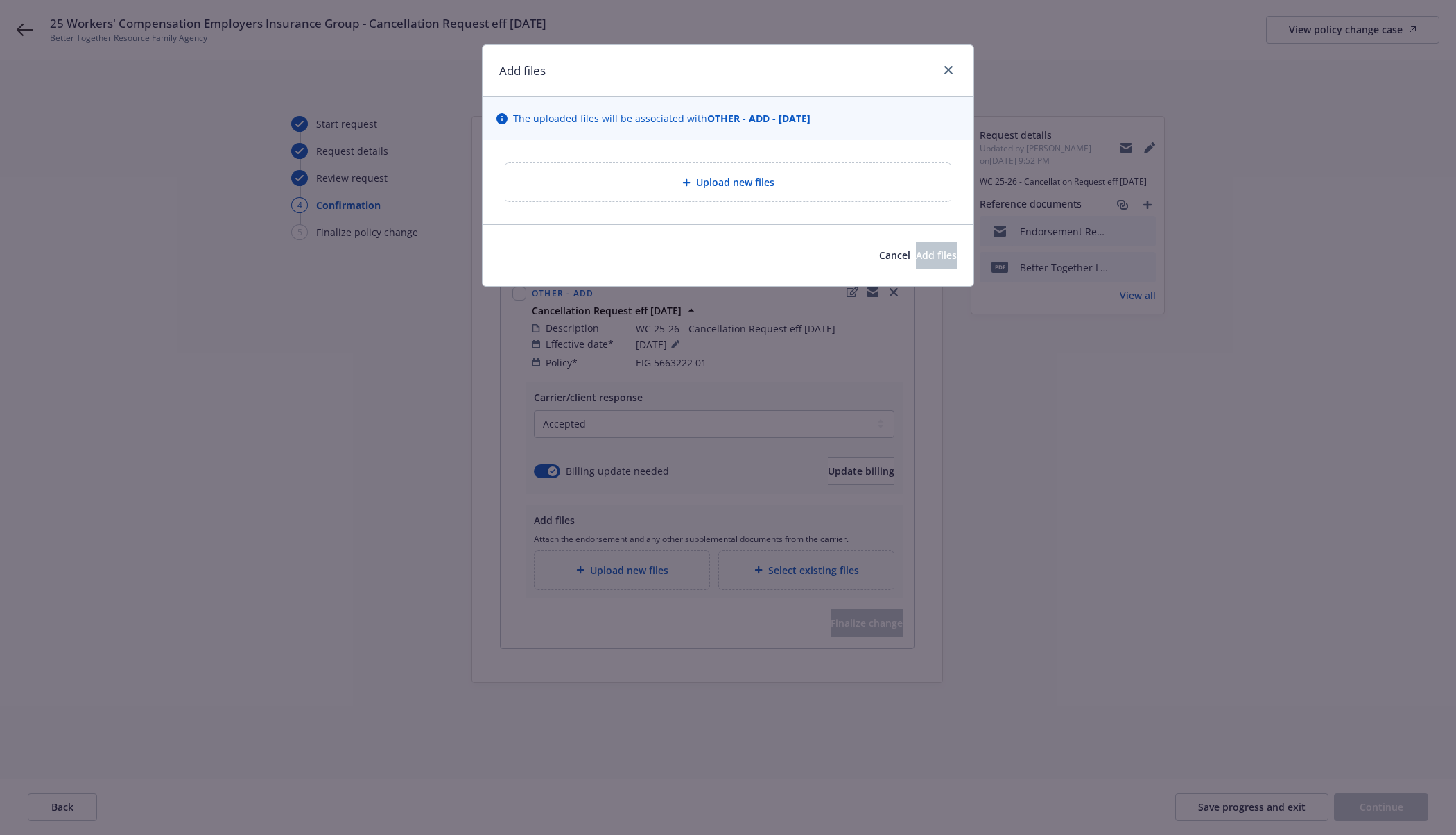
type textarea "x"
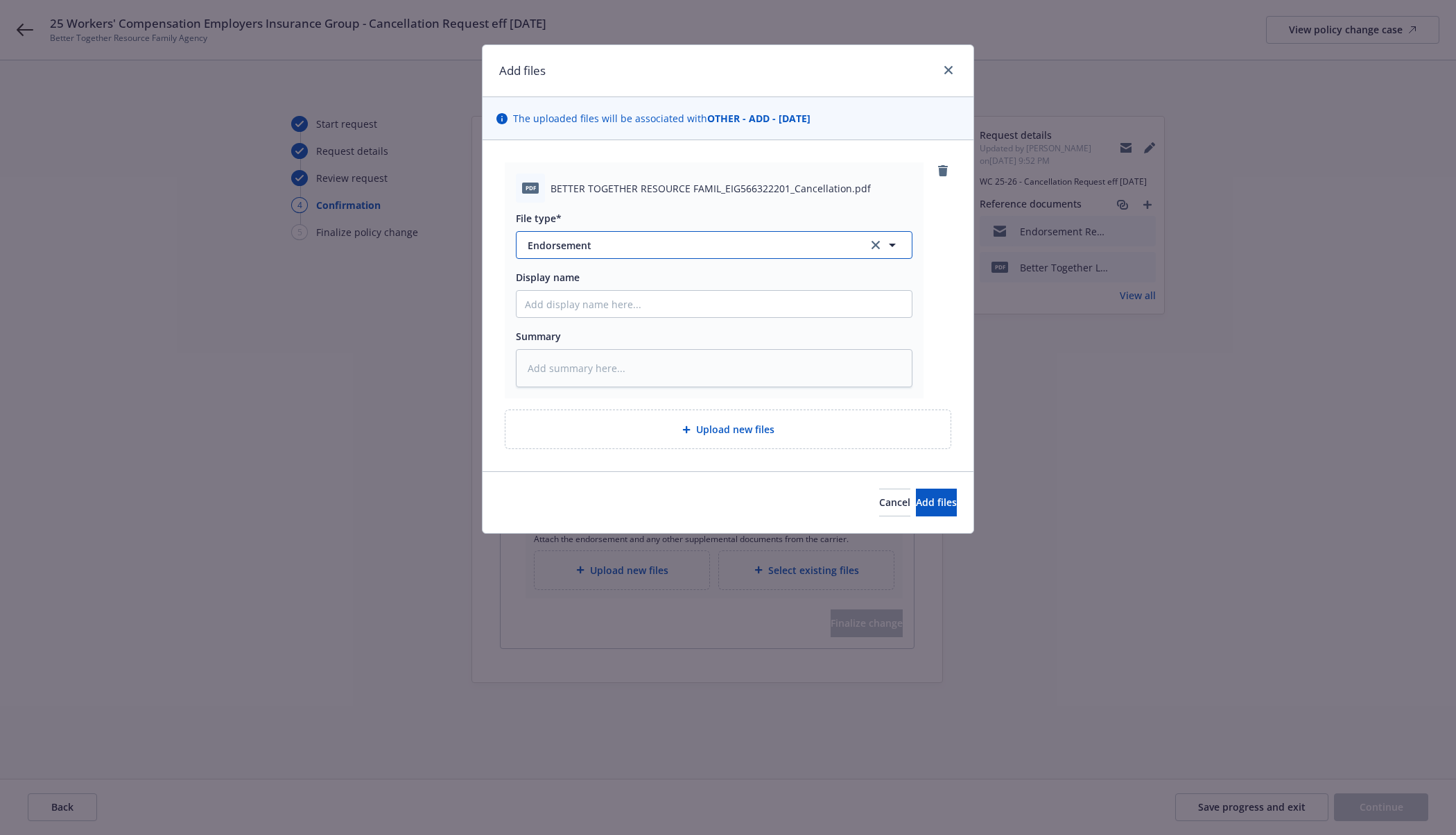
click at [849, 249] on button "Endorsement" at bounding box center [714, 244] width 397 height 28
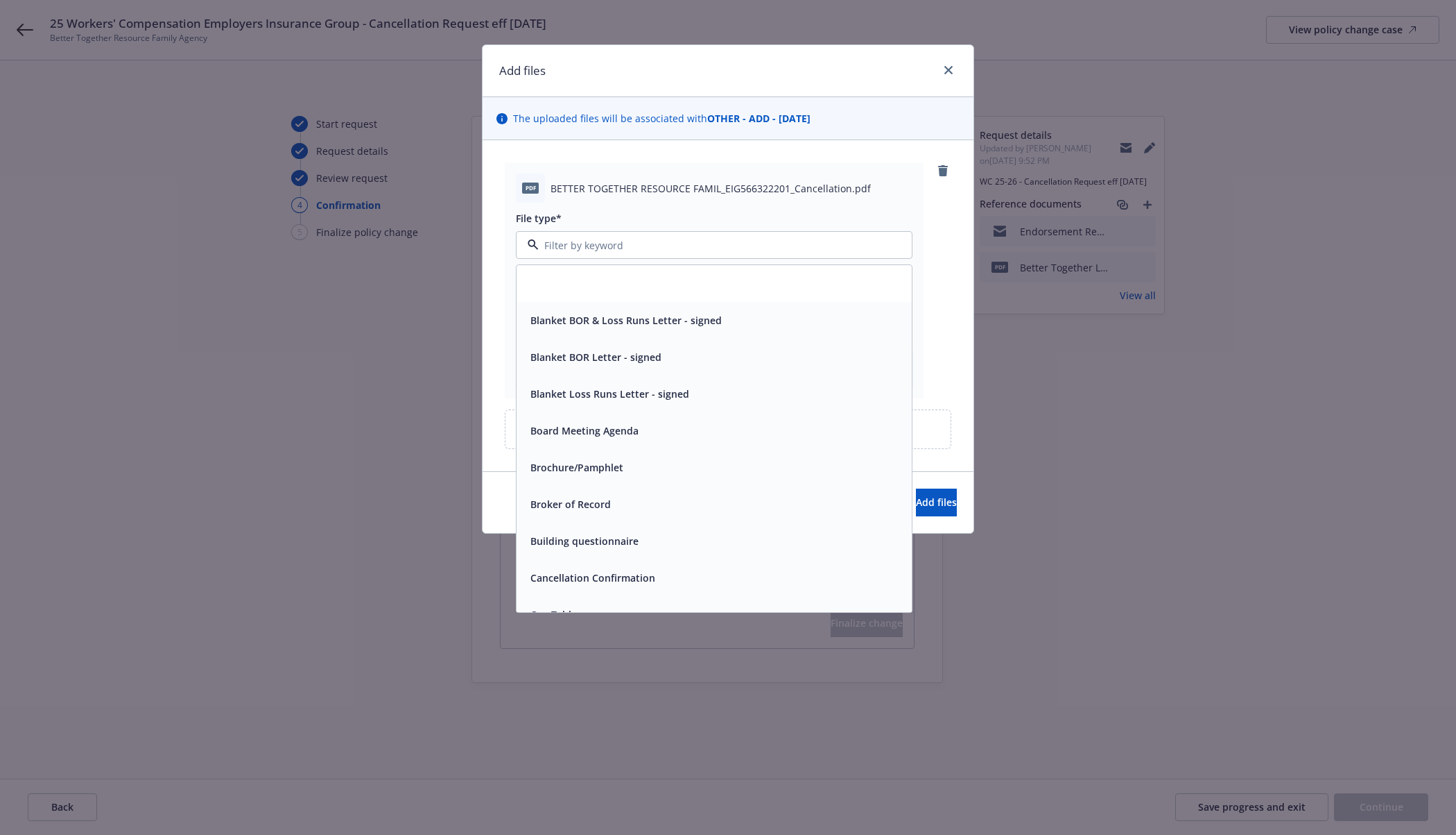
scroll to position [1041, 0]
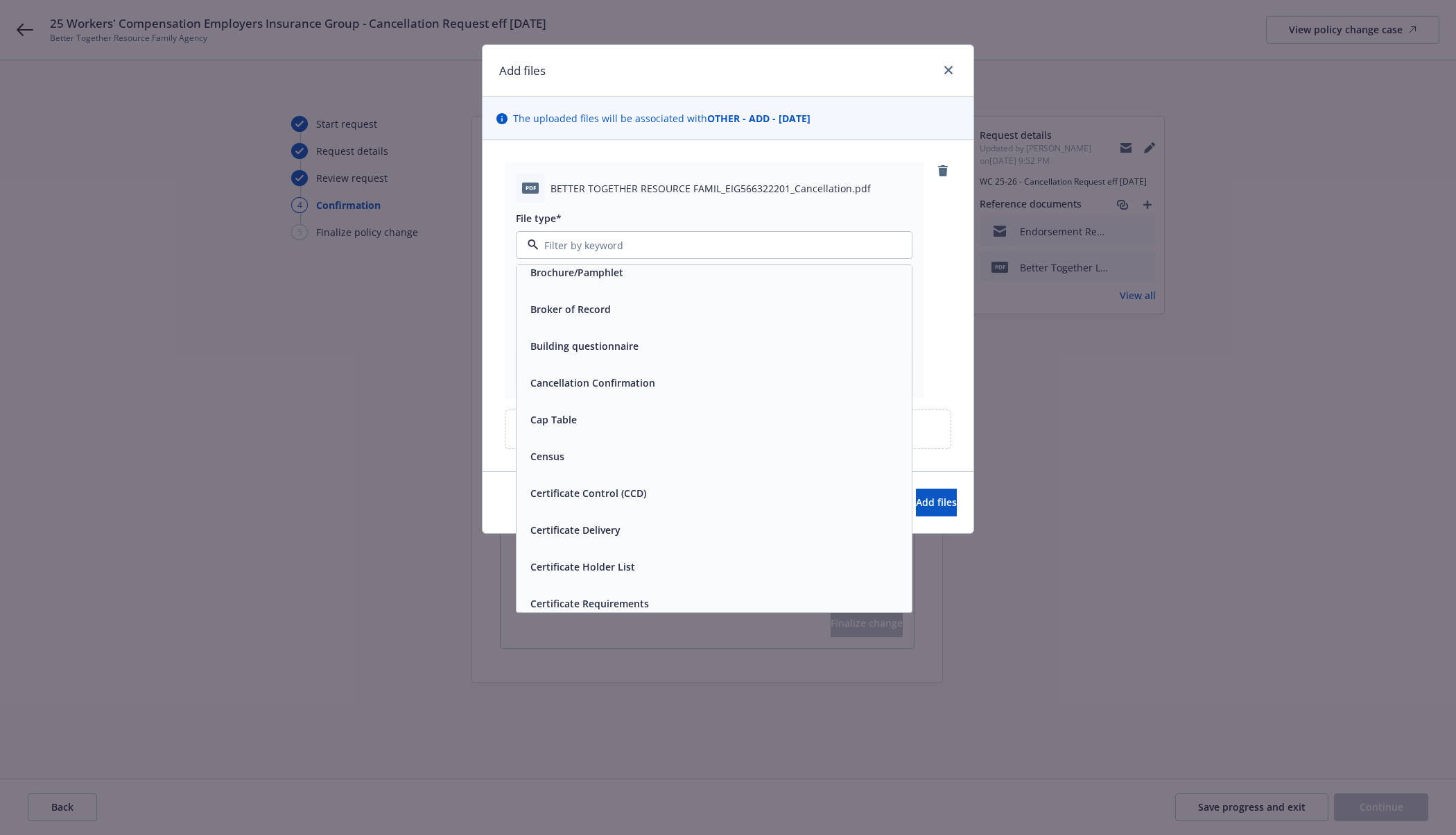
click at [792, 382] on div "Cancellation Confirmation" at bounding box center [714, 383] width 378 height 20
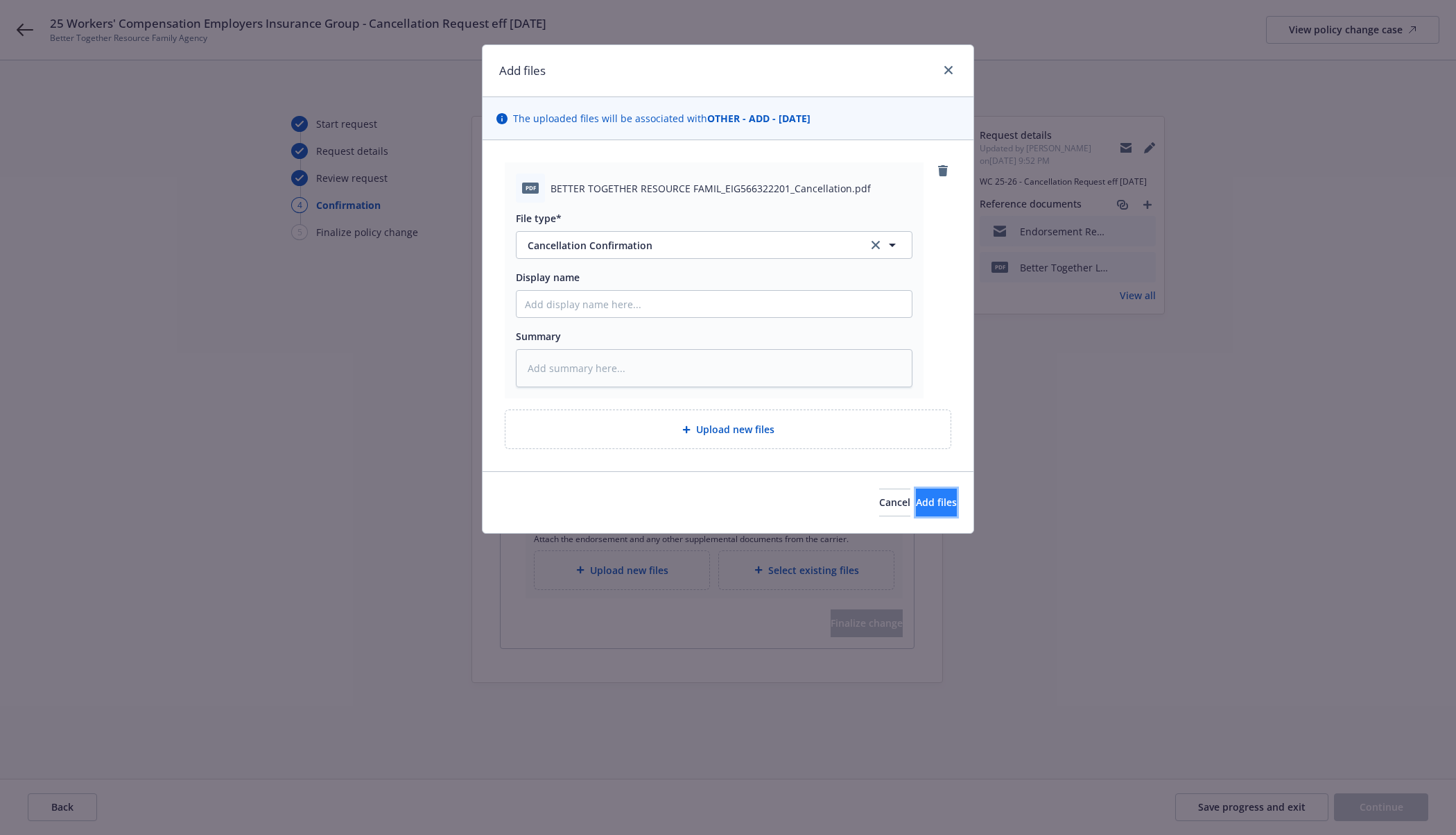
click at [916, 498] on span "Add files" at bounding box center [936, 502] width 41 height 13
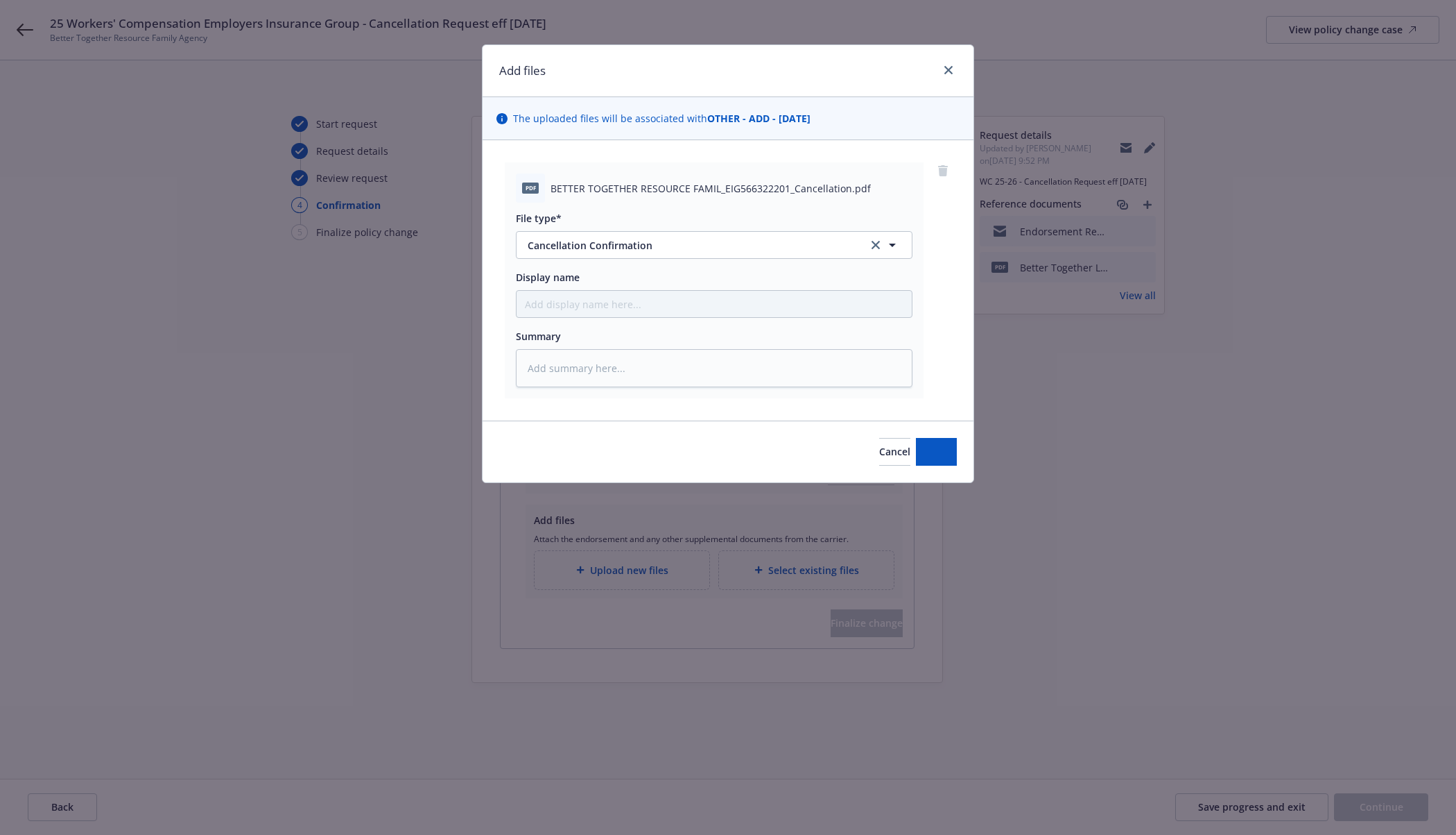
type textarea "x"
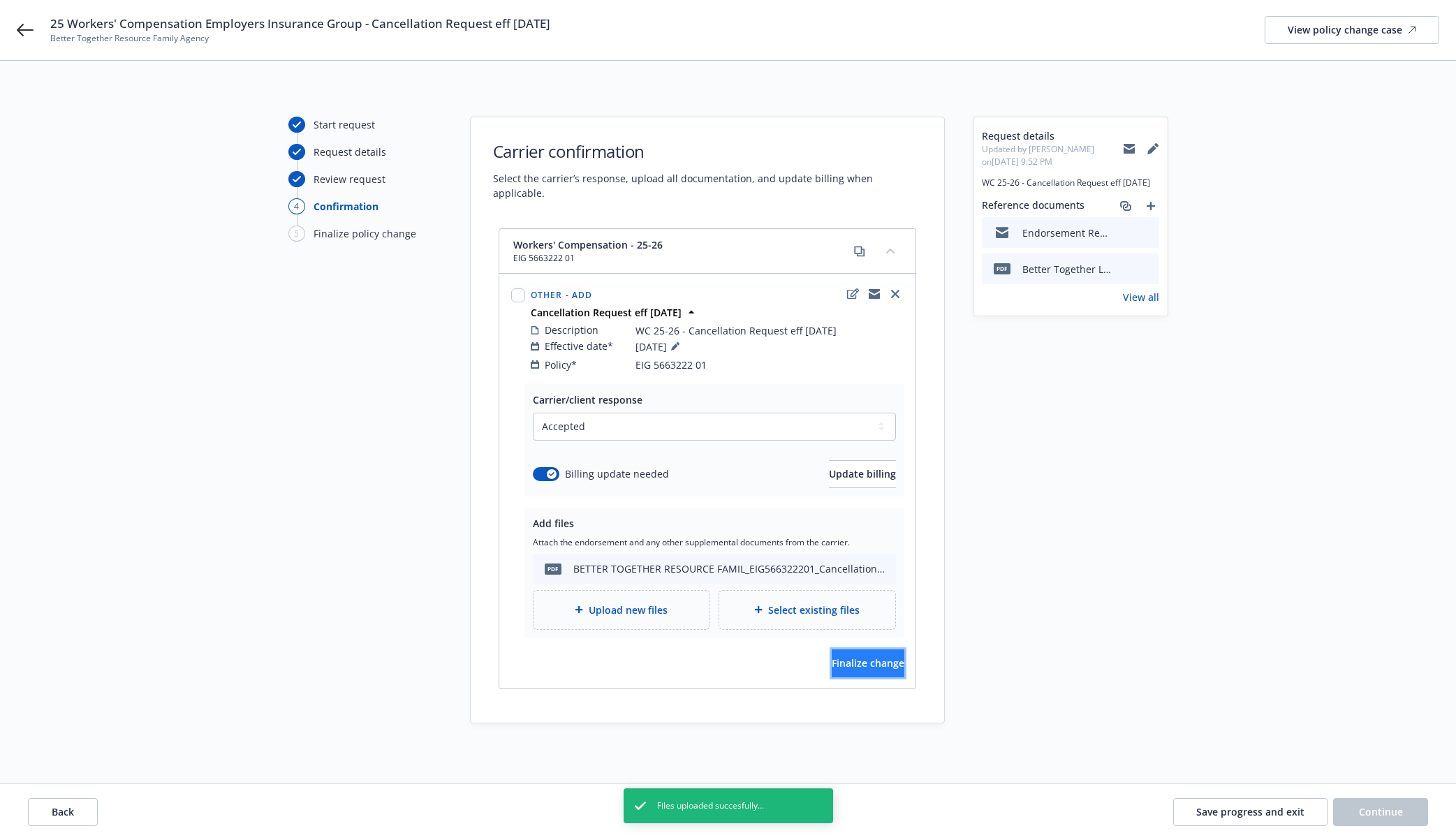
click at [845, 649] on button "Finalize change" at bounding box center [868, 663] width 73 height 28
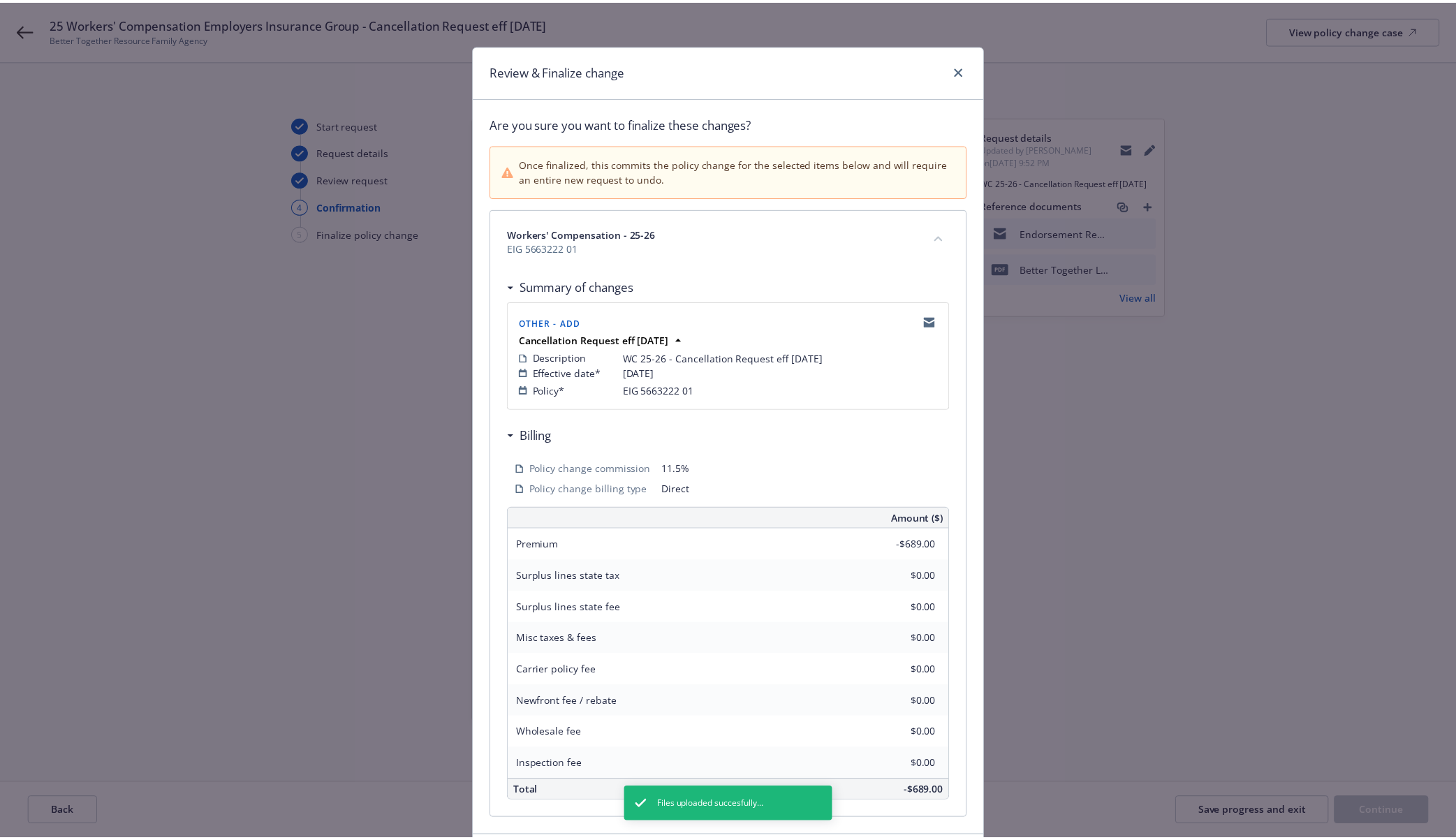
scroll to position [104, 0]
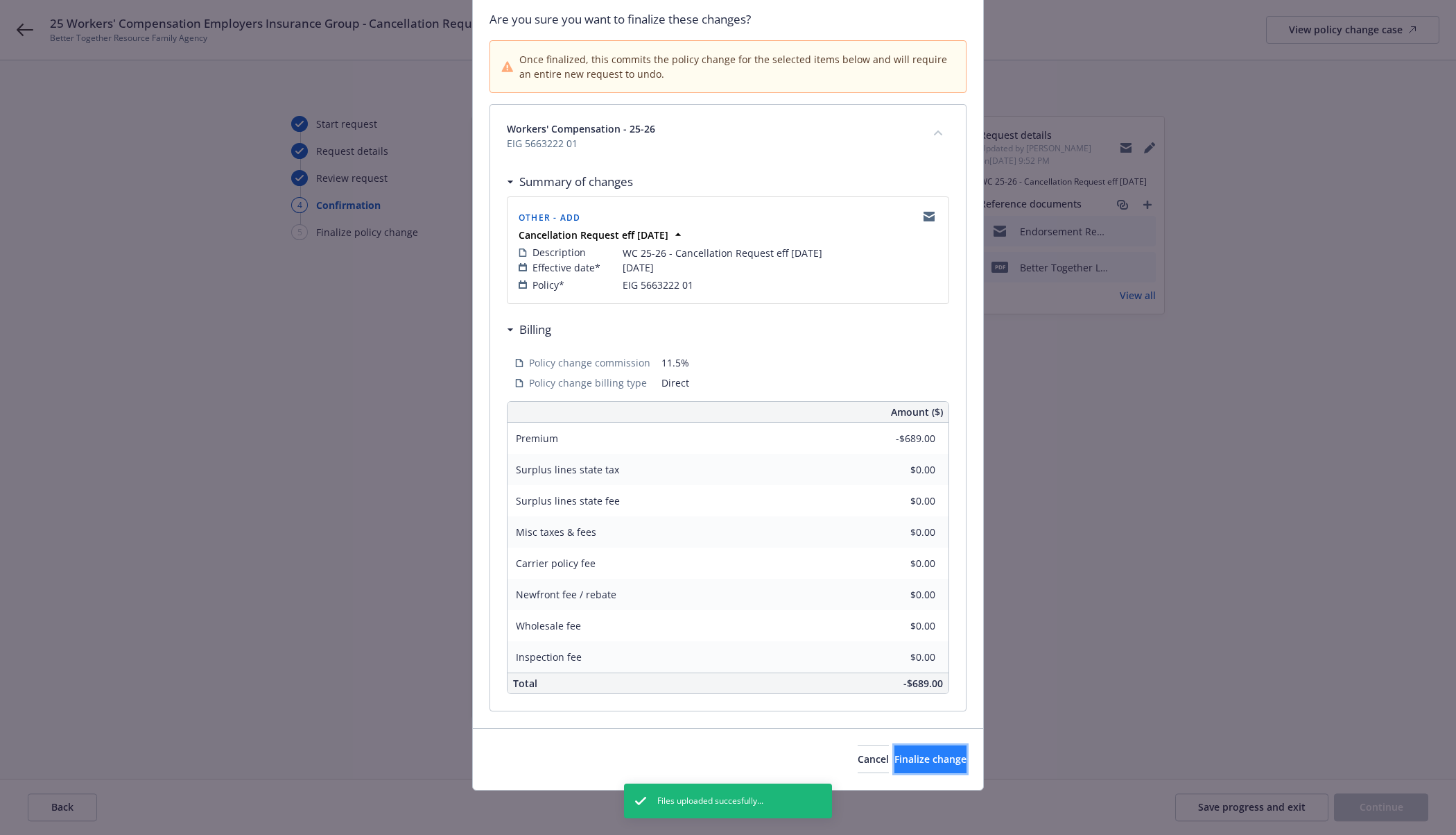
click at [895, 756] on span "Finalize change" at bounding box center [931, 759] width 72 height 13
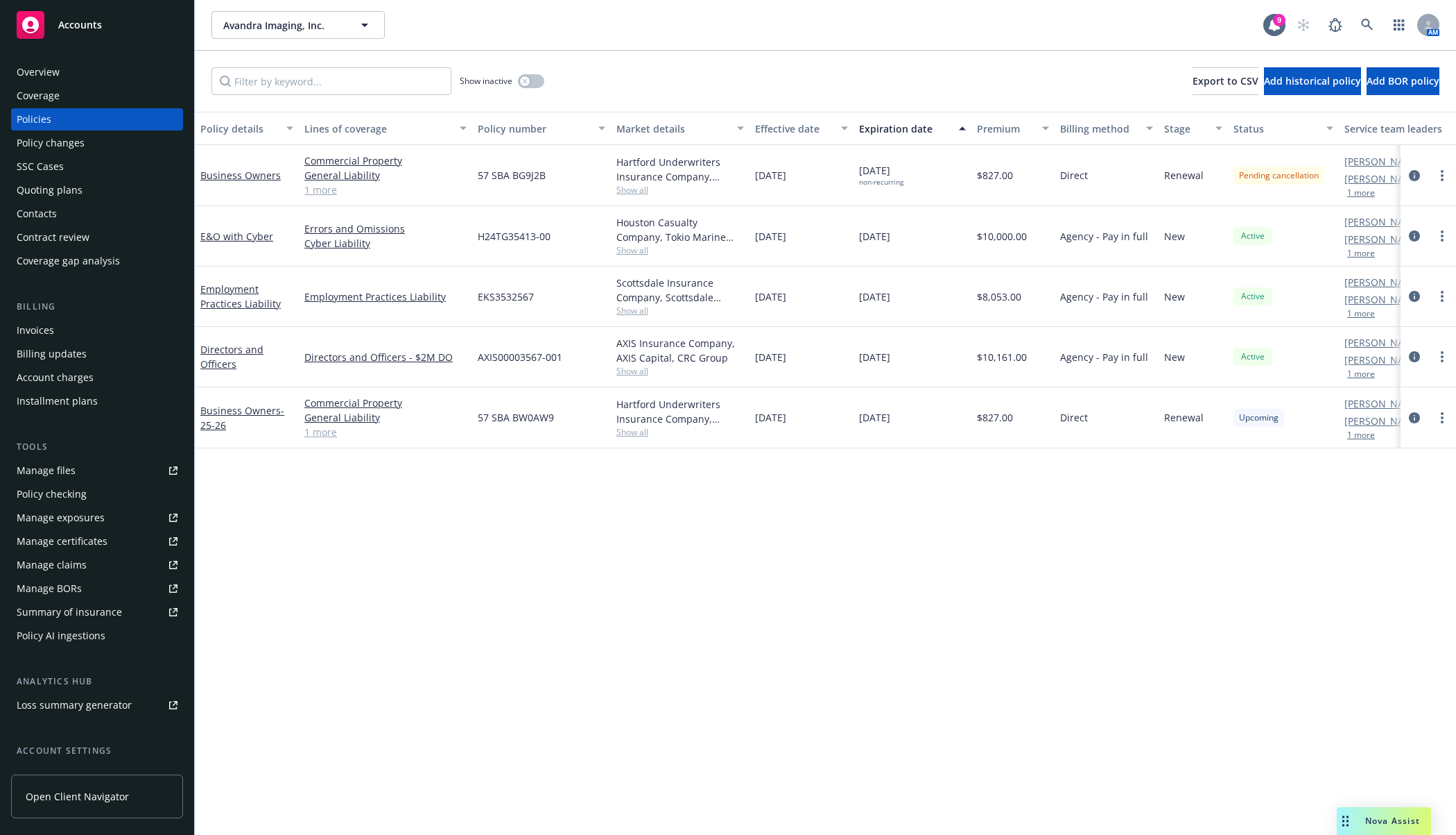
click at [514, 173] on span "57 SBA BG9J2B" at bounding box center [512, 175] width 68 height 14
copy span "57 SBA BG9J2B"
